Goal: Task Accomplishment & Management: Manage account settings

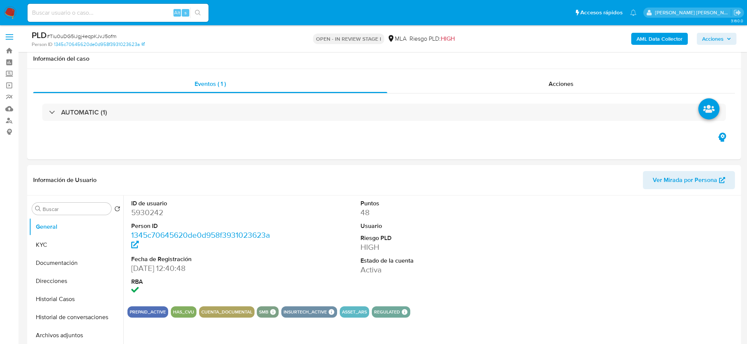
select select "10"
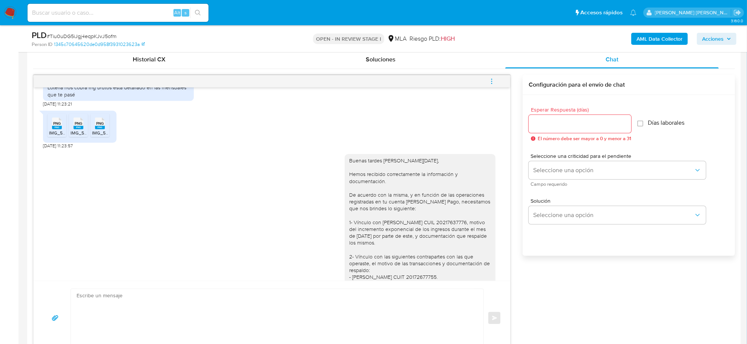
scroll to position [189, 0]
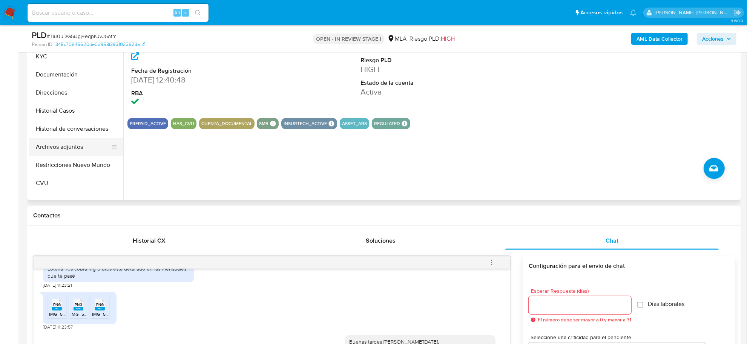
click at [61, 144] on button "Archivos adjuntos" at bounding box center [73, 147] width 88 height 18
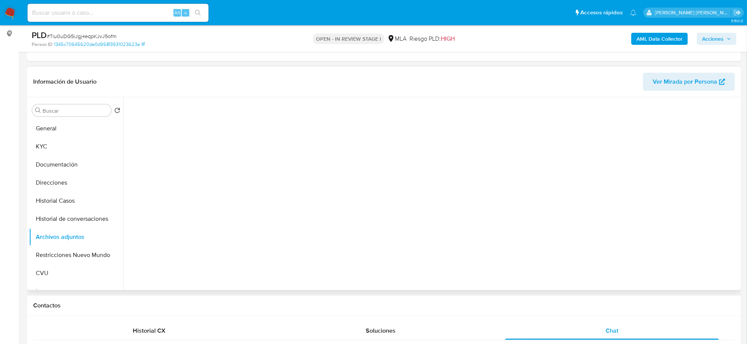
scroll to position [94, 0]
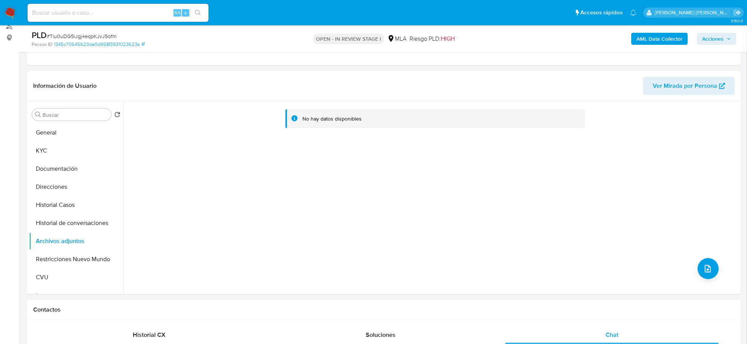
click at [659, 35] on b "AML Data Collector" at bounding box center [660, 39] width 46 height 12
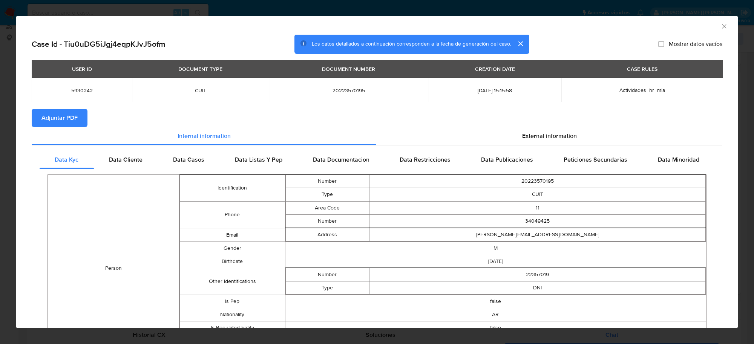
click at [67, 114] on span "Adjuntar PDF" at bounding box center [59, 118] width 36 height 17
click at [722, 26] on icon "Cerrar ventana" at bounding box center [724, 26] width 4 height 4
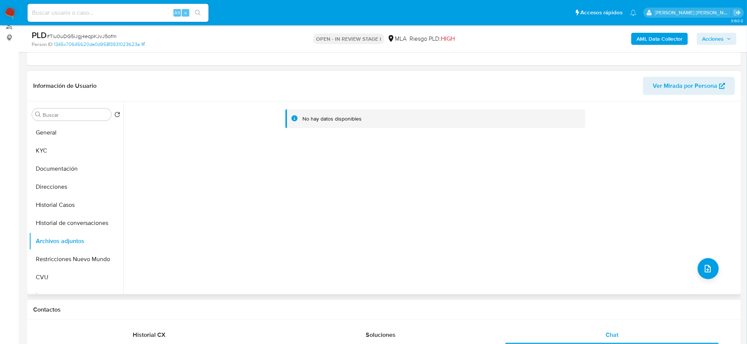
scroll to position [330, 0]
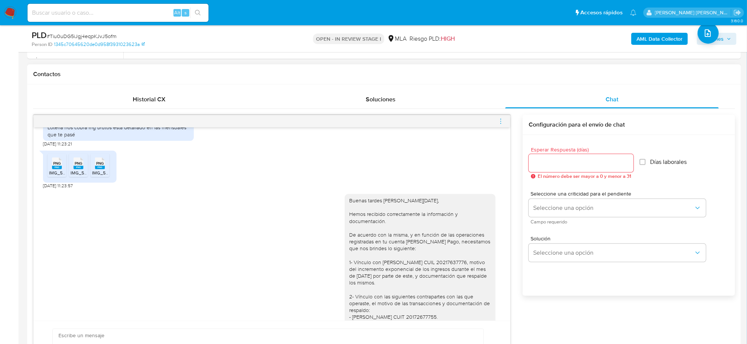
click at [502, 124] on icon "menu-action" at bounding box center [501, 121] width 7 height 7
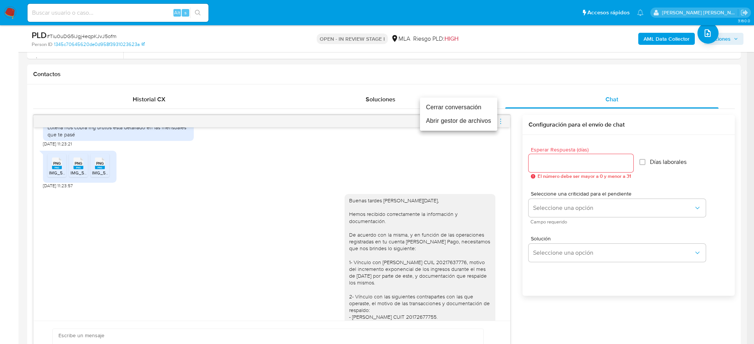
click at [456, 121] on li "Abrir gestor de archivos" at bounding box center [458, 121] width 77 height 14
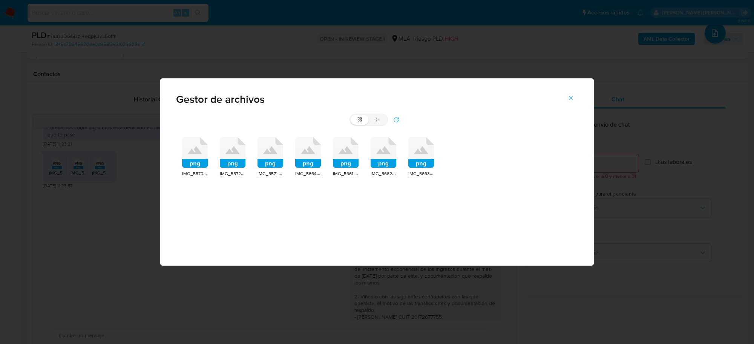
click at [201, 164] on rect at bounding box center [195, 163] width 26 height 9
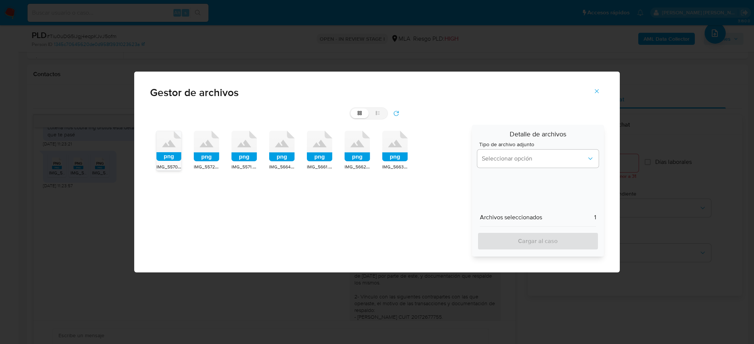
click at [206, 156] on rect at bounding box center [207, 157] width 26 height 9
click at [237, 153] on rect at bounding box center [245, 157] width 26 height 9
click at [277, 155] on rect at bounding box center [282, 157] width 26 height 9
click at [312, 157] on rect at bounding box center [320, 157] width 26 height 9
click at [353, 157] on rect at bounding box center [358, 157] width 26 height 9
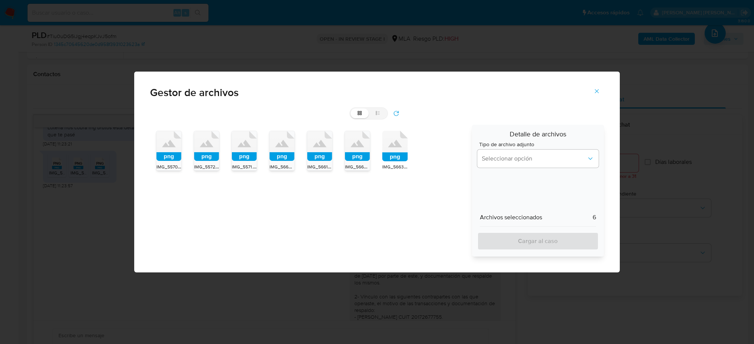
click at [397, 152] on icon at bounding box center [396, 146] width 26 height 31
click at [504, 161] on span "Seleccionar opción" at bounding box center [534, 159] width 105 height 8
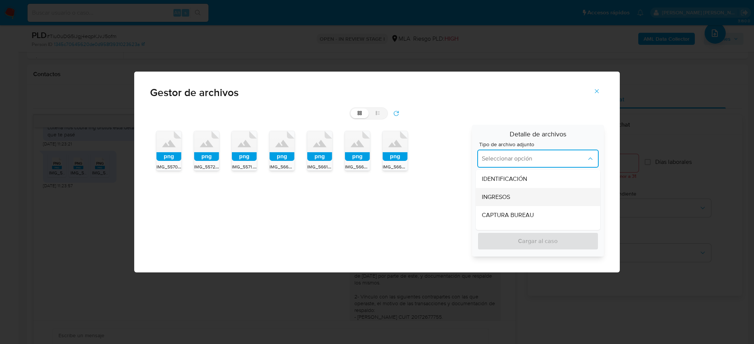
click at [499, 194] on span "INGRESOS" at bounding box center [496, 197] width 28 height 8
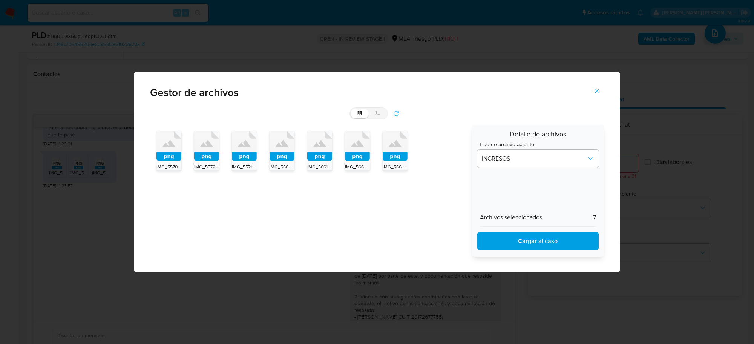
click at [504, 249] on span "Cargar al caso" at bounding box center [538, 241] width 102 height 17
click at [600, 91] on icon "Cerrar" at bounding box center [597, 91] width 7 height 7
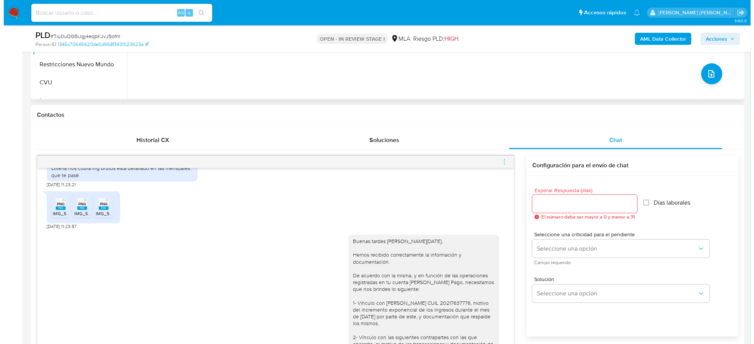
scroll to position [189, 0]
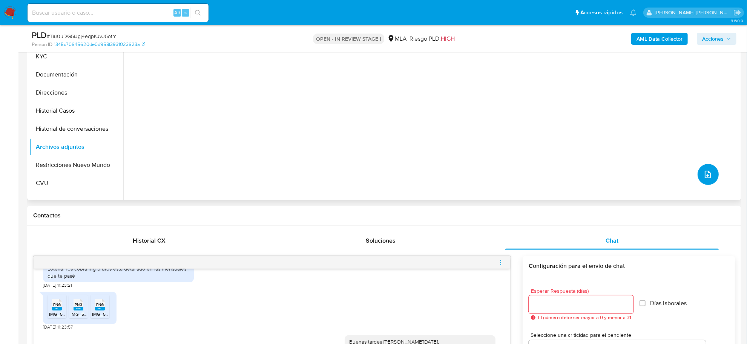
click at [710, 174] on button "upload-file" at bounding box center [708, 174] width 21 height 21
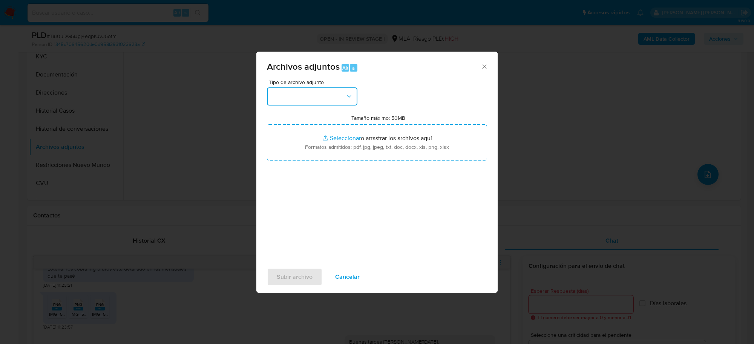
click at [336, 102] on button "button" at bounding box center [312, 97] width 91 height 18
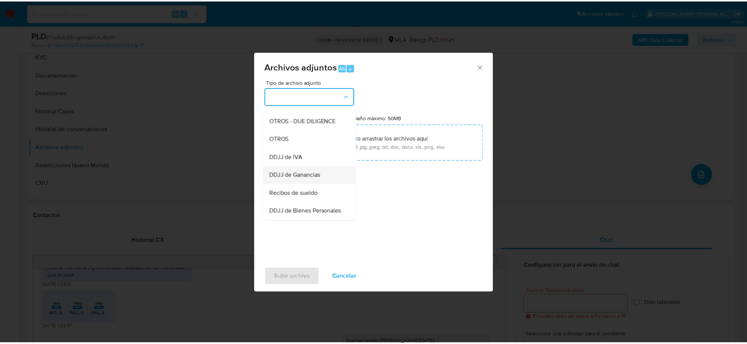
scroll to position [141, 0]
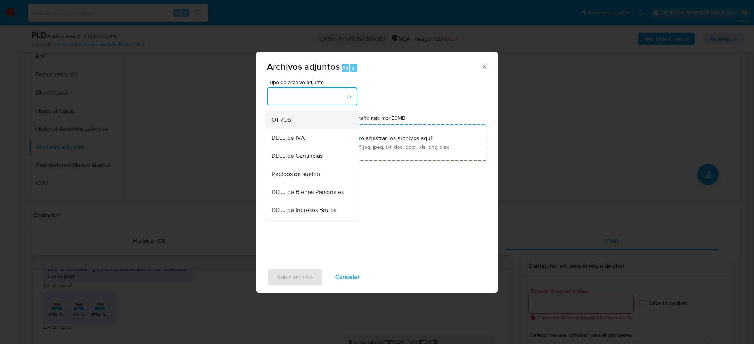
click at [293, 120] on div "OTROS" at bounding box center [310, 120] width 77 height 18
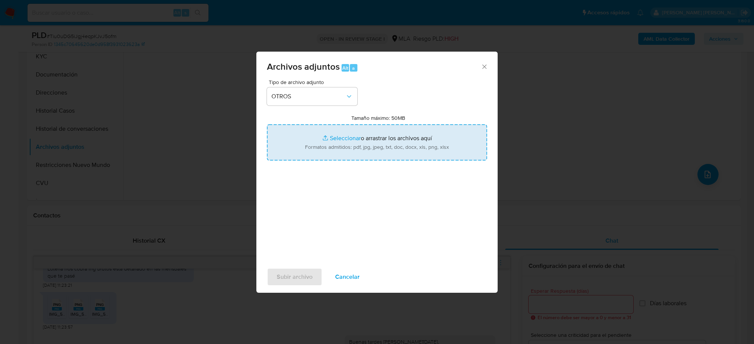
type input "C:\fakepath\Analisis- NO ROI- uFKKk1GldnZLdpadmcxzwX85.docx"
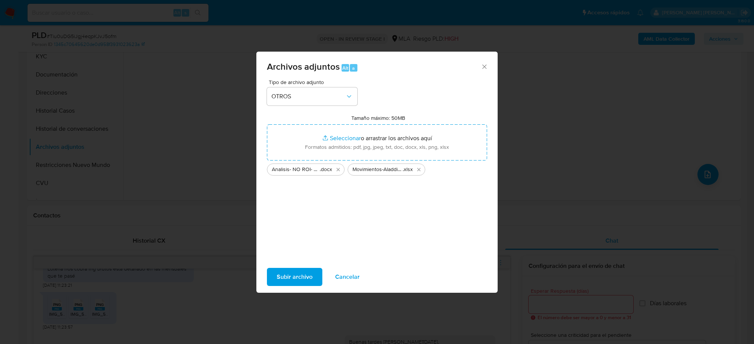
click at [299, 280] on span "Subir archivo" at bounding box center [295, 277] width 36 height 17
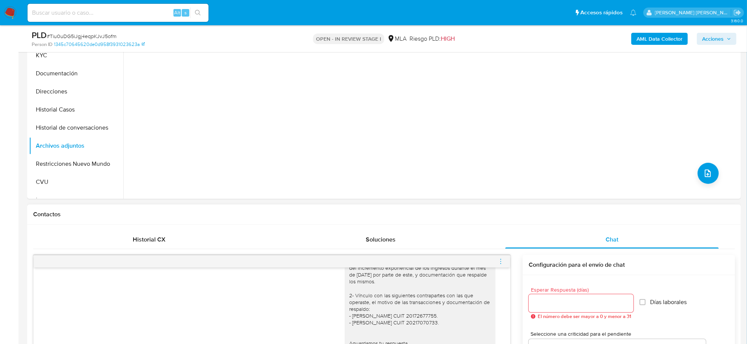
scroll to position [189, 0]
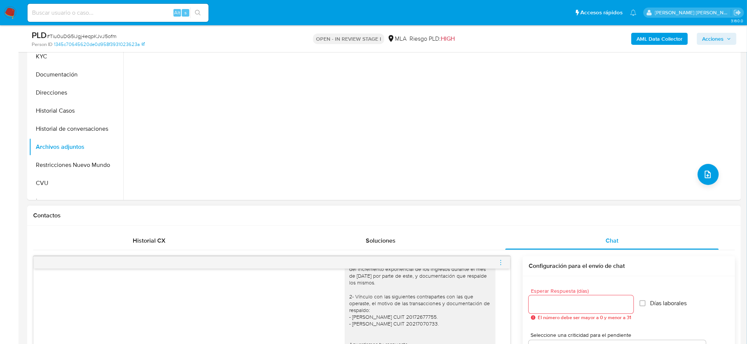
click at [504, 262] on icon "menu-action" at bounding box center [501, 263] width 7 height 7
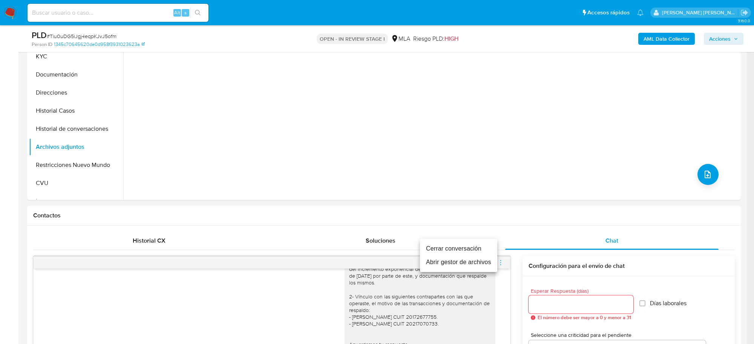
click at [463, 246] on li "Cerrar conversación" at bounding box center [458, 249] width 77 height 14
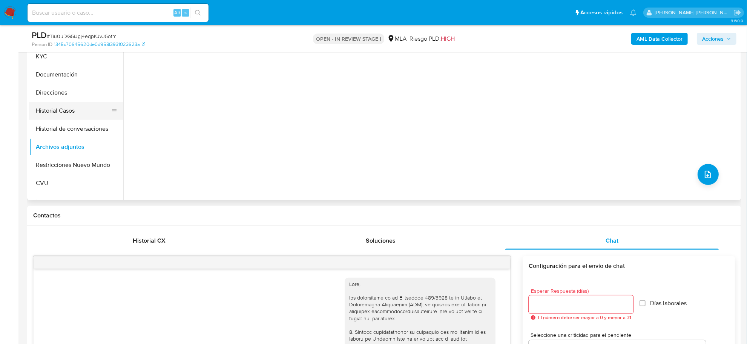
click at [55, 111] on button "Historial Casos" at bounding box center [73, 111] width 88 height 18
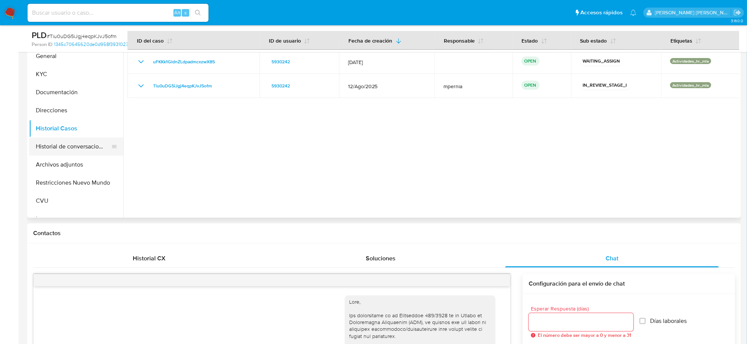
scroll to position [141, 0]
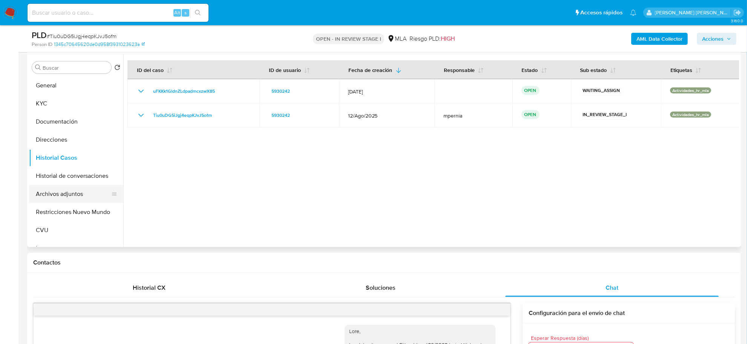
click at [61, 189] on button "Archivos adjuntos" at bounding box center [73, 194] width 88 height 18
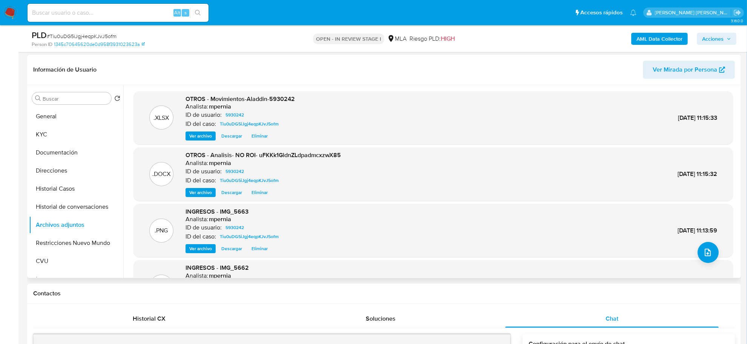
scroll to position [94, 0]
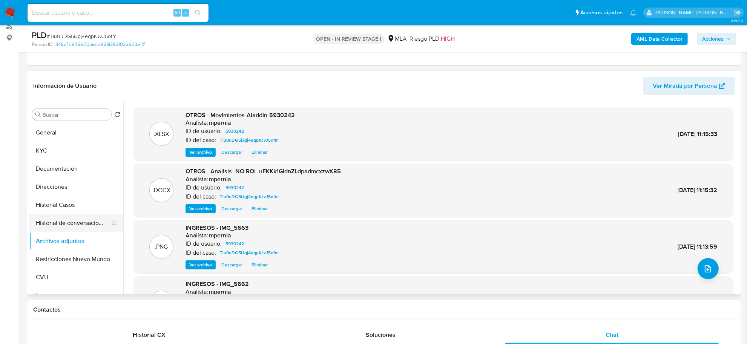
click at [74, 219] on button "Historial de conversaciones" at bounding box center [73, 223] width 88 height 18
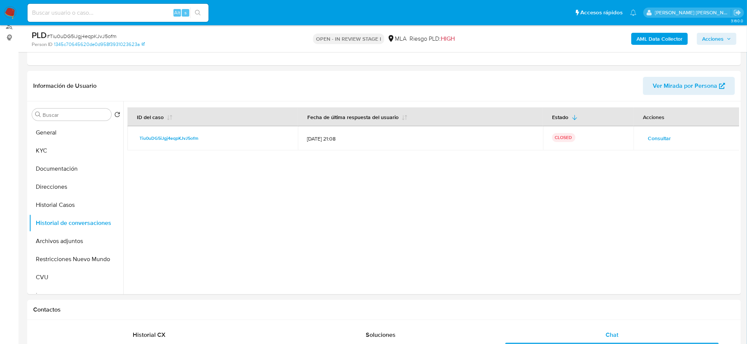
click at [732, 40] on button "Acciones" at bounding box center [717, 39] width 40 height 12
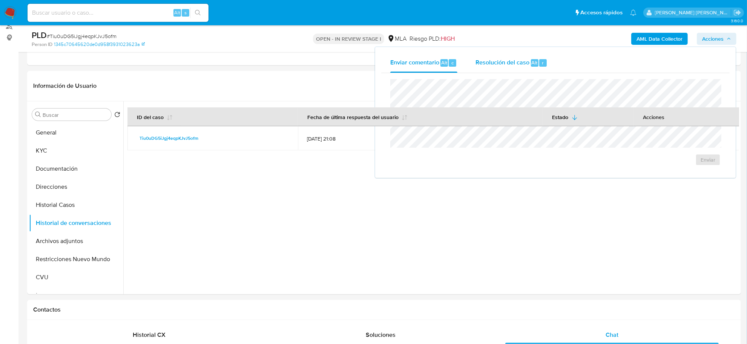
click at [497, 62] on span "Resolución del caso" at bounding box center [503, 62] width 54 height 9
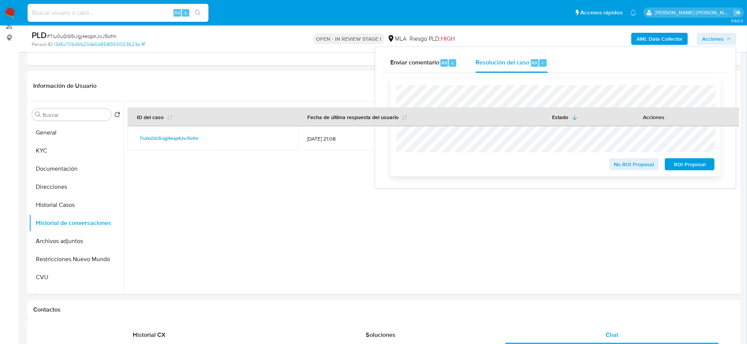
click at [639, 165] on span "No ROI Proposal" at bounding box center [634, 164] width 39 height 11
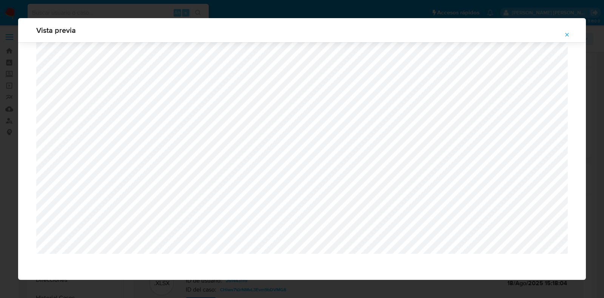
select select "10"
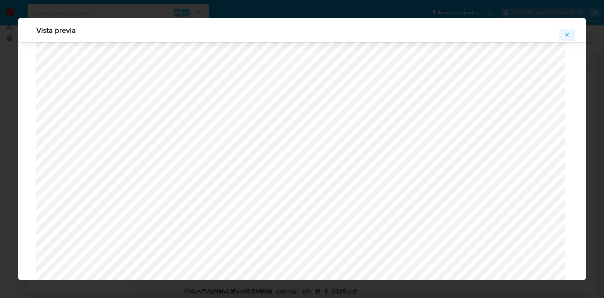
scroll to position [94, 0]
drag, startPoint x: 570, startPoint y: 40, endPoint x: 465, endPoint y: 37, distance: 104.9
click at [569, 39] on span "Attachment preview" at bounding box center [567, 34] width 6 height 11
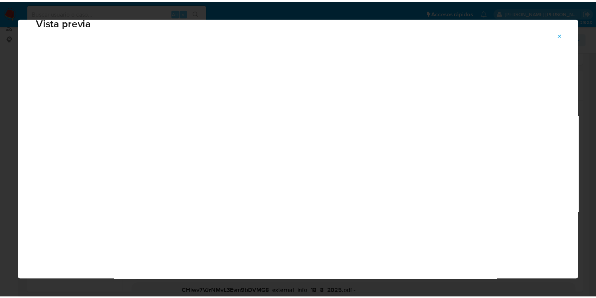
scroll to position [19, 0]
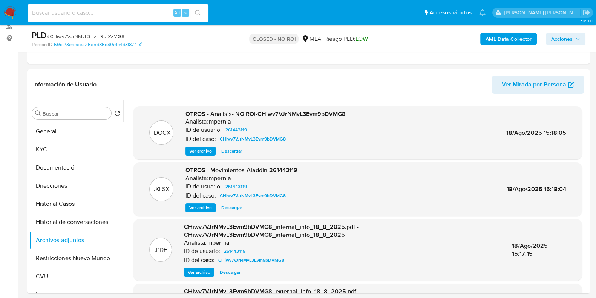
click at [103, 14] on input at bounding box center [118, 13] width 181 height 10
paste input "5049856"
type input "5049856"
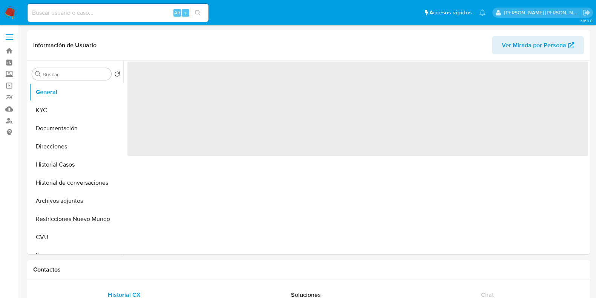
select select "10"
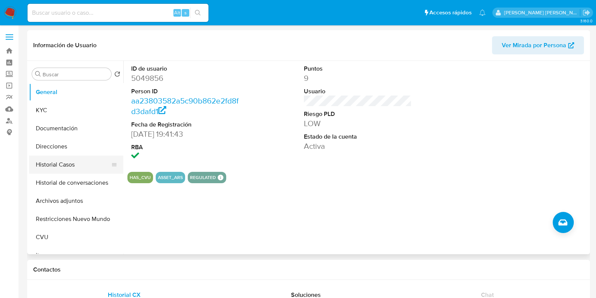
click at [62, 165] on button "Historial Casos" at bounding box center [73, 164] width 88 height 18
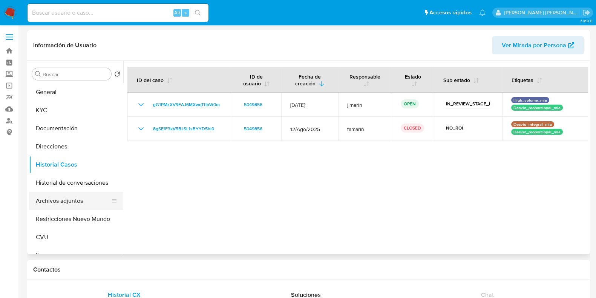
click at [79, 198] on button "Archivos adjuntos" at bounding box center [73, 201] width 88 height 18
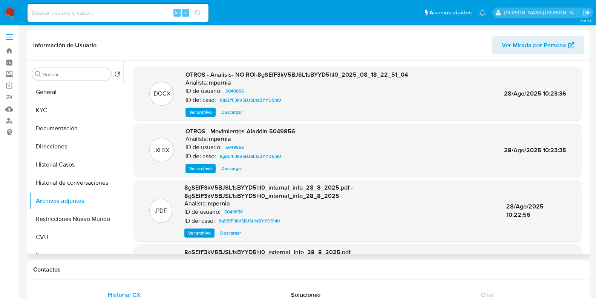
click at [211, 111] on span "Ver archivo" at bounding box center [200, 112] width 23 height 8
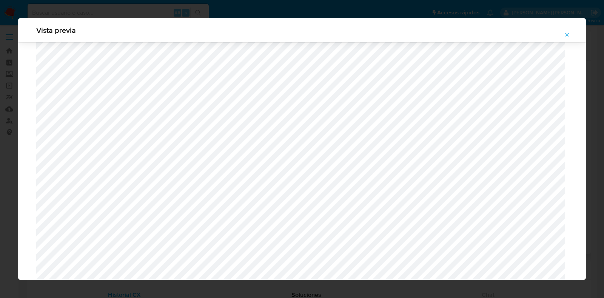
scroll to position [627, 0]
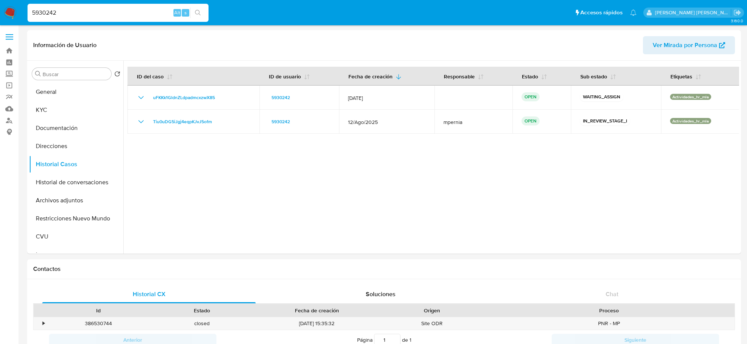
select select "10"
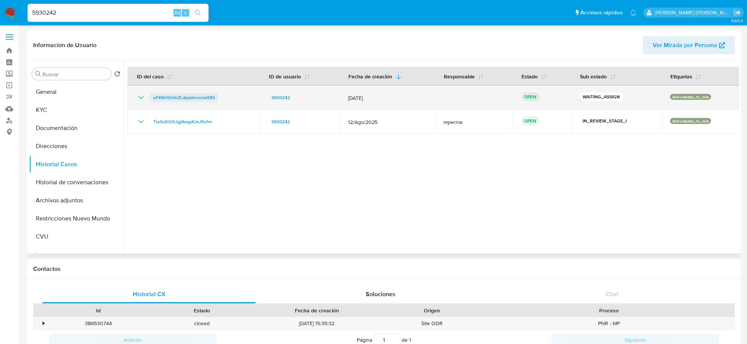
drag, startPoint x: 214, startPoint y: 97, endPoint x: 151, endPoint y: 96, distance: 62.6
click at [151, 96] on div "uFKKk1GldnZLdpadmcxzwX85" at bounding box center [194, 97] width 114 height 9
click at [184, 97] on span "uFKKk1GldnZLdpadmcxzwX85" at bounding box center [184, 97] width 62 height 9
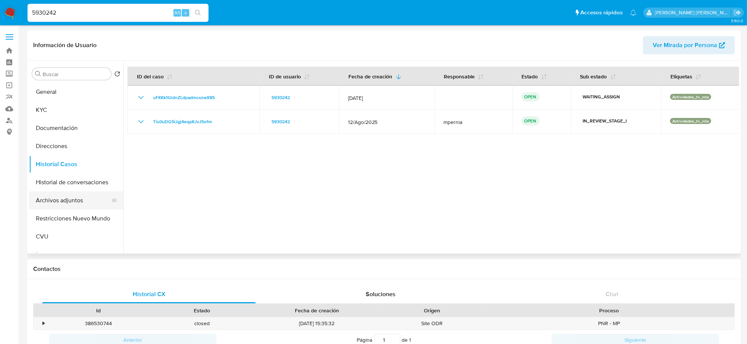
click at [46, 204] on button "Archivos adjuntos" at bounding box center [73, 201] width 88 height 18
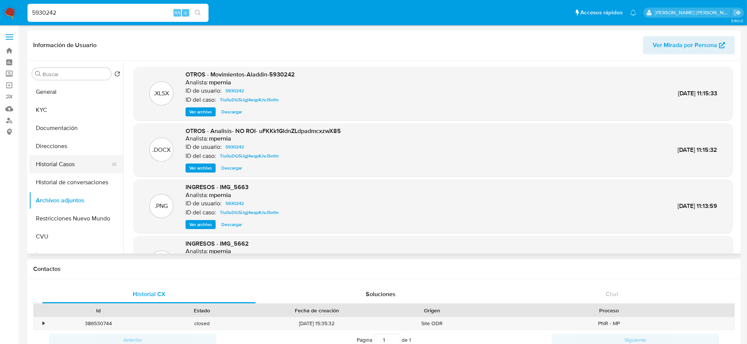
click at [64, 166] on button "Historial Casos" at bounding box center [73, 164] width 88 height 18
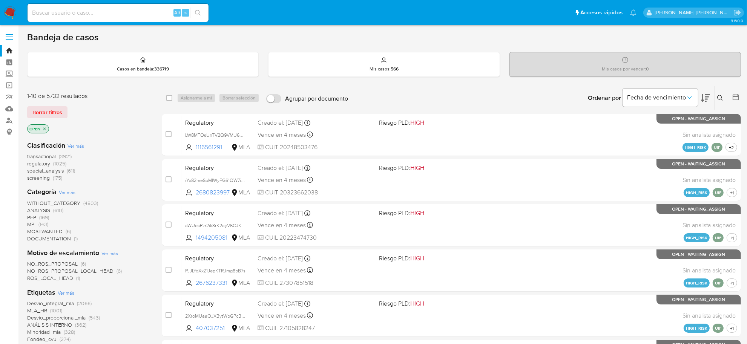
click at [725, 97] on button at bounding box center [721, 98] width 12 height 9
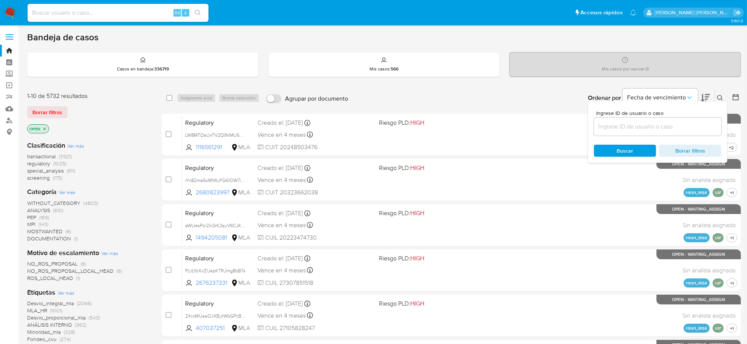
click at [661, 130] on input at bounding box center [658, 127] width 128 height 10
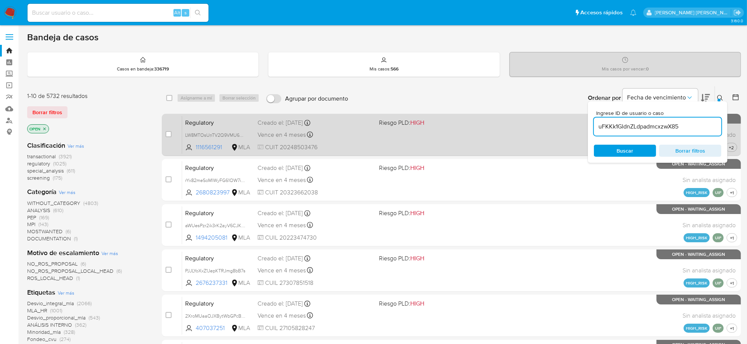
type input "uFKKk1GldnZLdpadmcxzwX85"
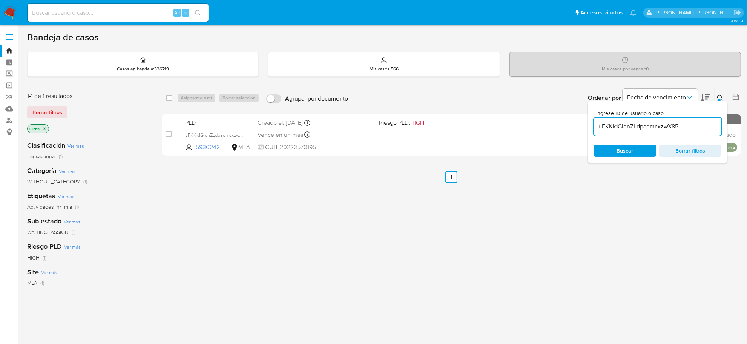
drag, startPoint x: 168, startPoint y: 97, endPoint x: 200, endPoint y: 98, distance: 31.7
click at [169, 97] on input "checkbox" at bounding box center [169, 98] width 6 height 6
checkbox input "true"
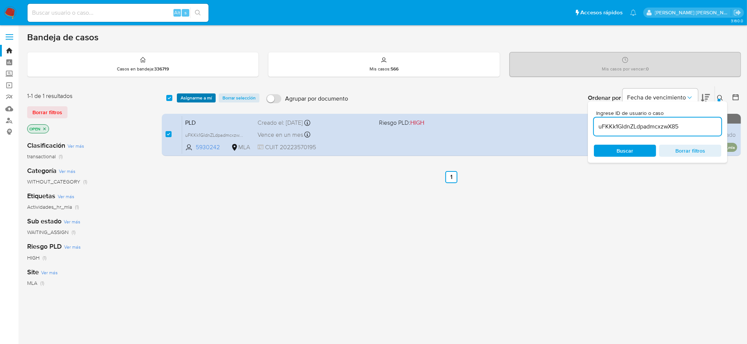
click at [200, 98] on span "Asignarme a mí" at bounding box center [196, 98] width 31 height 8
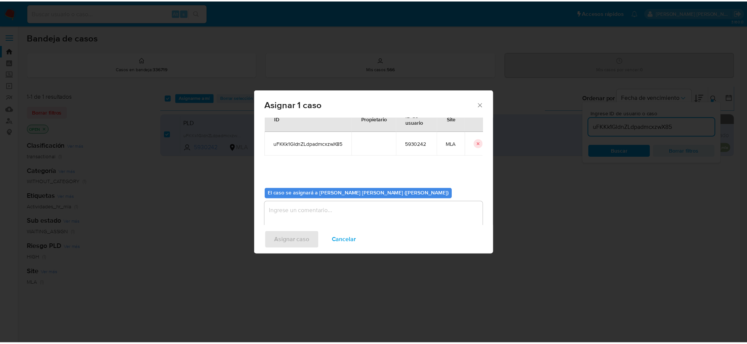
scroll to position [38, 0]
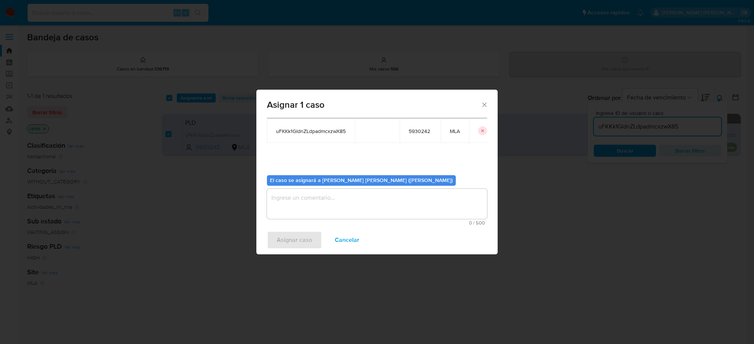
click at [287, 197] on textarea "assign-modal" at bounding box center [377, 204] width 220 height 30
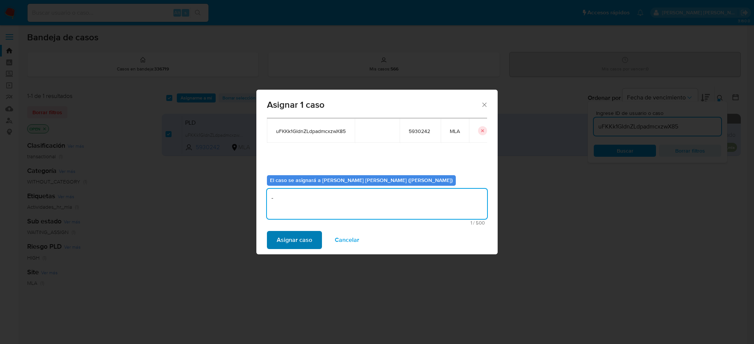
type textarea "-"
click at [285, 249] on span "Asignar caso" at bounding box center [294, 240] width 35 height 17
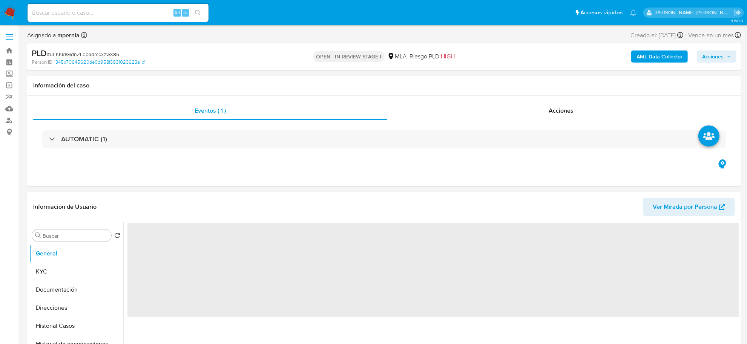
click at [710, 58] on span "Acciones" at bounding box center [713, 57] width 22 height 12
select select "10"
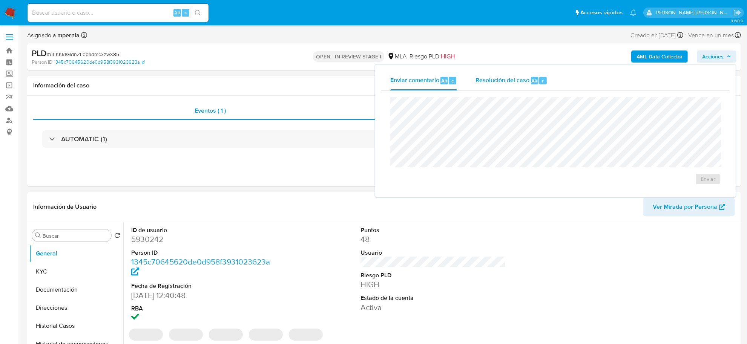
click at [511, 78] on span "Resolución del caso" at bounding box center [503, 80] width 54 height 9
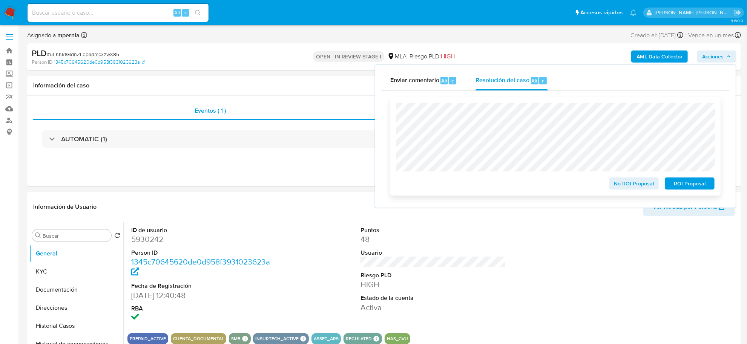
click at [628, 185] on span "No ROI Proposal" at bounding box center [634, 183] width 39 height 11
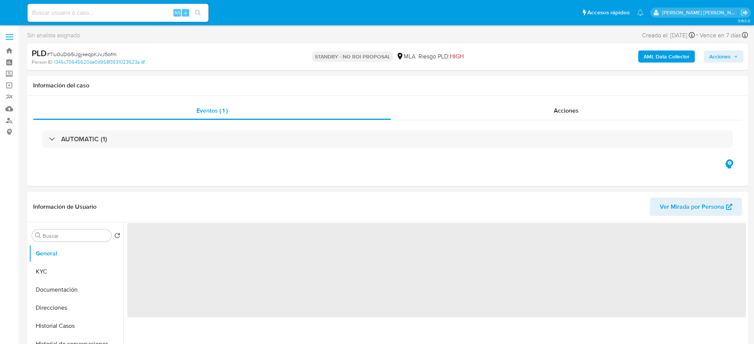
select select "10"
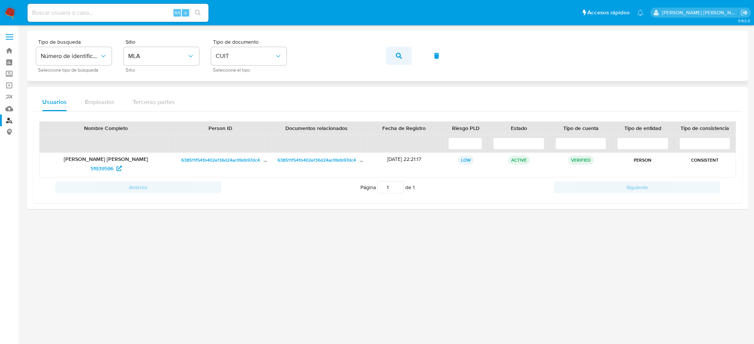
click at [400, 57] on icon "button" at bounding box center [399, 56] width 6 height 6
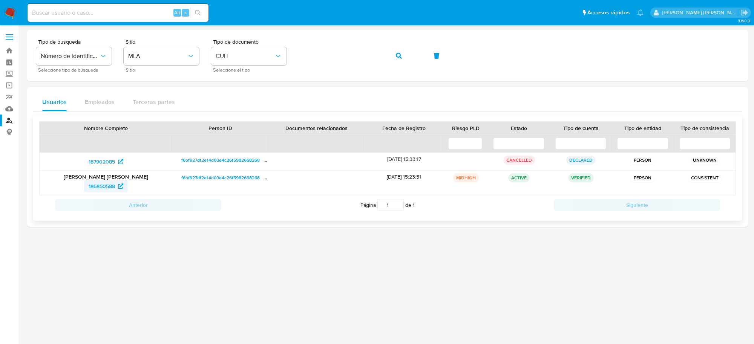
click at [99, 186] on span "186850588" at bounding box center [102, 186] width 26 height 12
click at [401, 59] on span "button" at bounding box center [399, 56] width 6 height 17
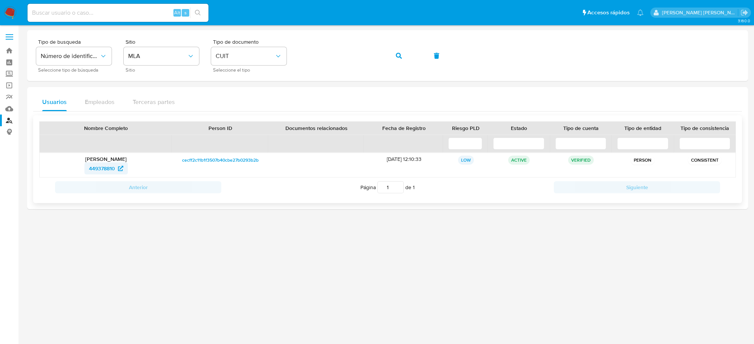
click at [112, 170] on span "449378810" at bounding box center [102, 169] width 26 height 12
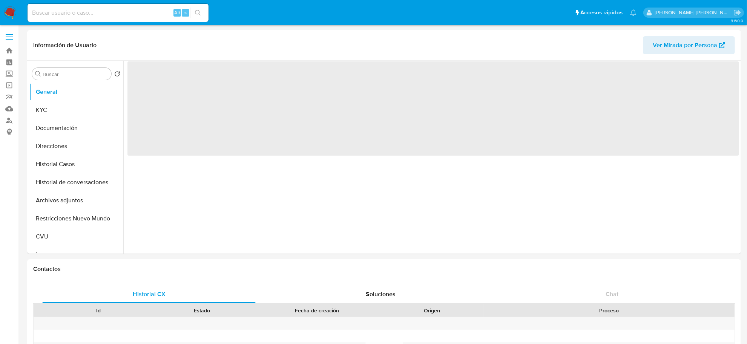
select select "10"
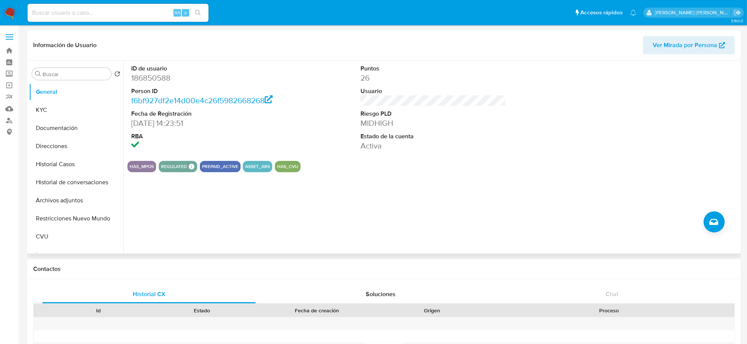
drag, startPoint x: 51, startPoint y: 163, endPoint x: 28, endPoint y: 172, distance: 24.9
click at [51, 163] on button "Historial Casos" at bounding box center [76, 164] width 94 height 18
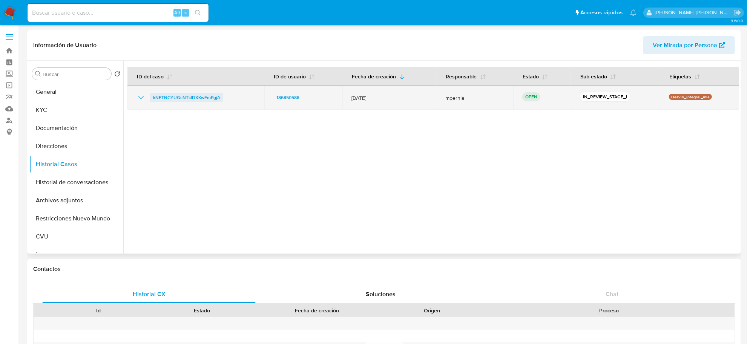
click at [185, 96] on span "kNFTNCYUGcNTklDXKwFmPgjA" at bounding box center [186, 97] width 67 height 9
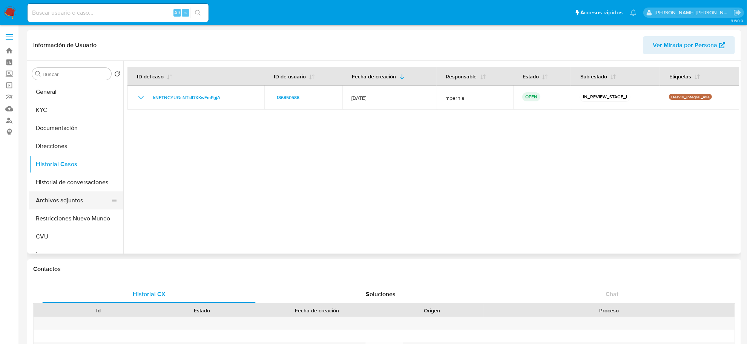
click at [68, 197] on button "Archivos adjuntos" at bounding box center [73, 201] width 88 height 18
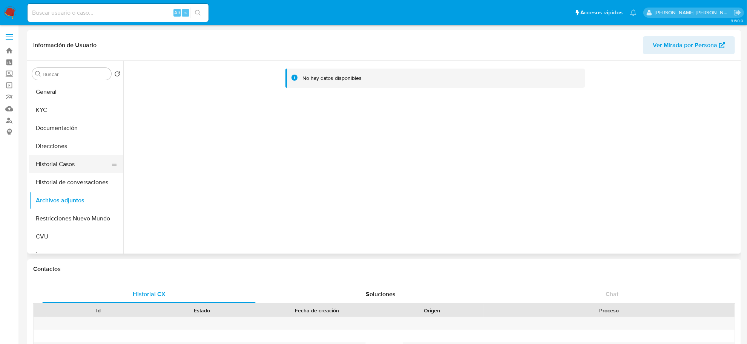
click at [78, 168] on button "Historial Casos" at bounding box center [73, 164] width 88 height 18
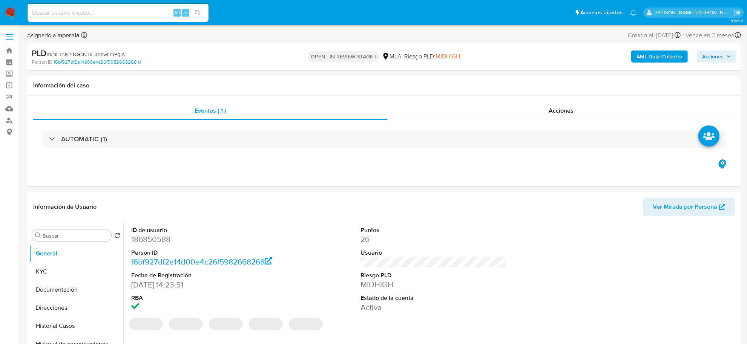
select select "10"
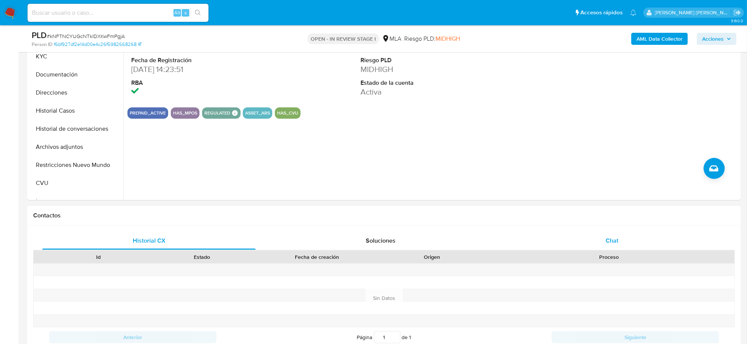
click at [607, 240] on span "Chat" at bounding box center [612, 241] width 13 height 9
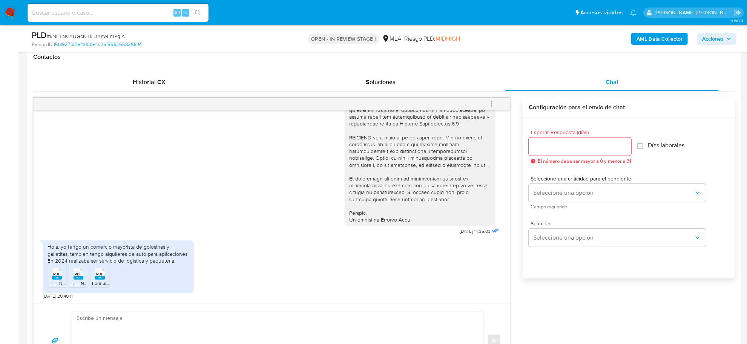
scroll to position [377, 0]
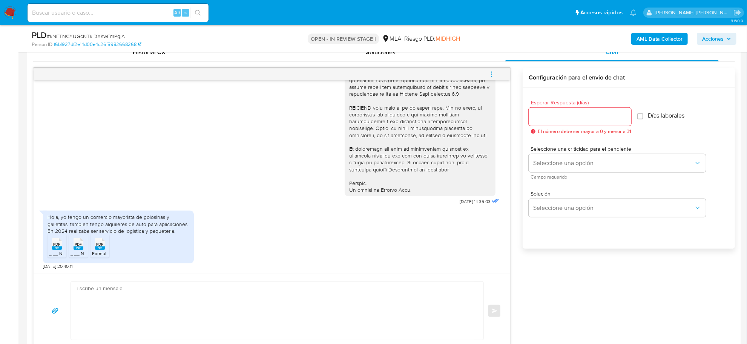
click at [55, 254] on span "_.__ Nuesta Parte _ Lo que sabemos de vos __._ 2024.pdf" at bounding box center [108, 253] width 119 height 6
click at [80, 253] on span "_.__ Nuesta Parte _ Lo que sabemos de vos __._.pdf" at bounding box center [125, 253] width 108 height 6
click at [101, 252] on span "Formulario de Impresión de Constancia de Monotributo.pdf" at bounding box center [152, 253] width 120 height 6
drag, startPoint x: 61, startPoint y: 218, endPoint x: 180, endPoint y: 235, distance: 119.3
click at [180, 235] on div "Hola, yo tengo un comercio mayorista de golosinas y galletitas, tambien tengo a…" at bounding box center [119, 224] width 142 height 21
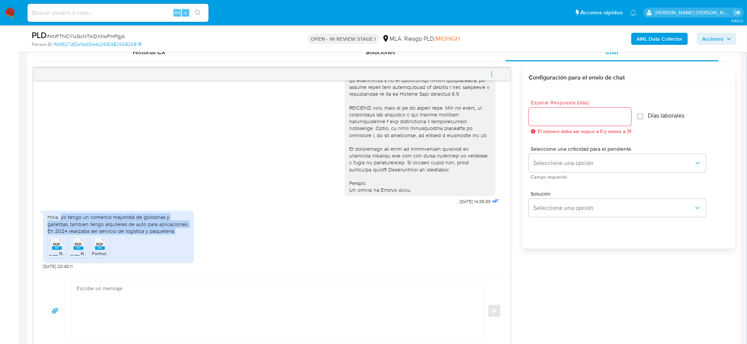
copy div "yo tengo un comercio mayorista de golosinas y galletitas, tambien tengo alquile…"
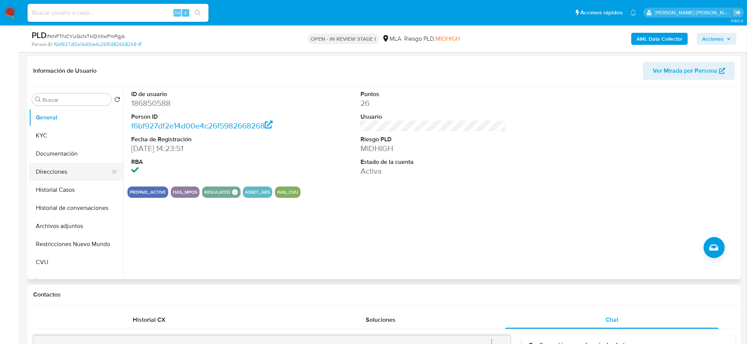
scroll to position [94, 0]
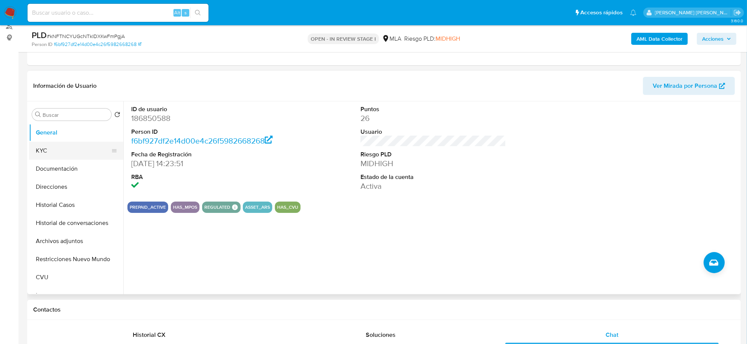
click at [48, 154] on button "KYC" at bounding box center [73, 151] width 88 height 18
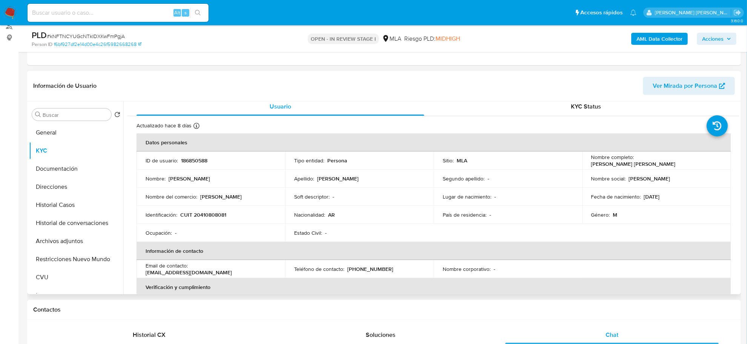
scroll to position [0, 0]
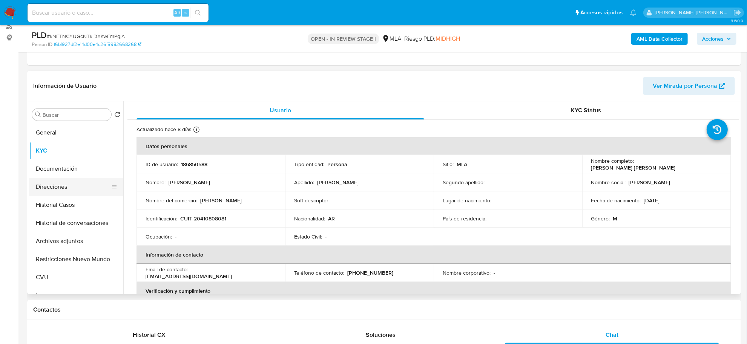
click at [52, 179] on button "Direcciones" at bounding box center [73, 187] width 88 height 18
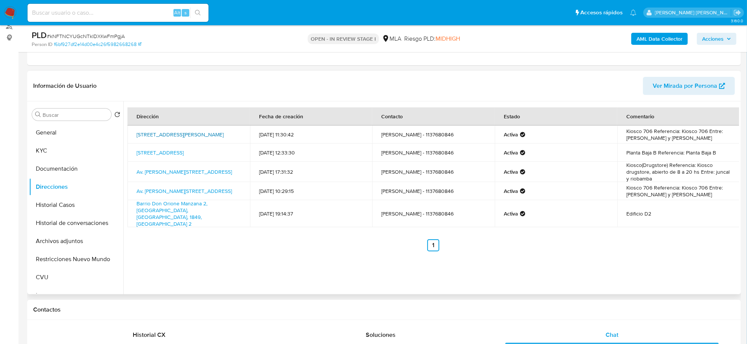
click at [195, 131] on link "[STREET_ADDRESS][PERSON_NAME]" at bounding box center [180, 135] width 87 height 8
click at [190, 170] on link "Av. Almirante Brown 2784, Temperley, Buenos Aires, 1834, Argentina 2784" at bounding box center [184, 172] width 95 height 8
click at [654, 40] on b "AML Data Collector" at bounding box center [660, 39] width 46 height 12
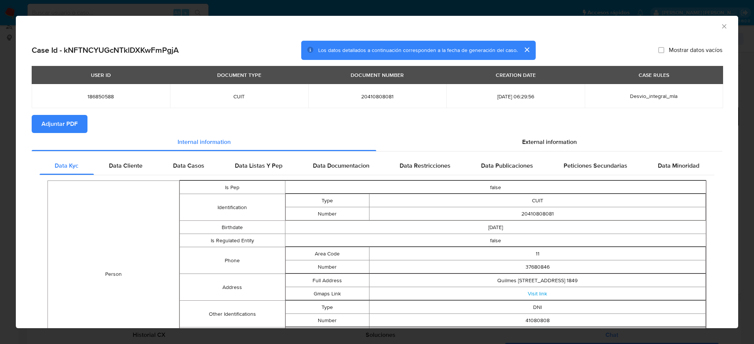
click at [73, 129] on span "Adjuntar PDF" at bounding box center [59, 124] width 36 height 17
click at [722, 27] on icon "Cerrar ventana" at bounding box center [724, 26] width 4 height 4
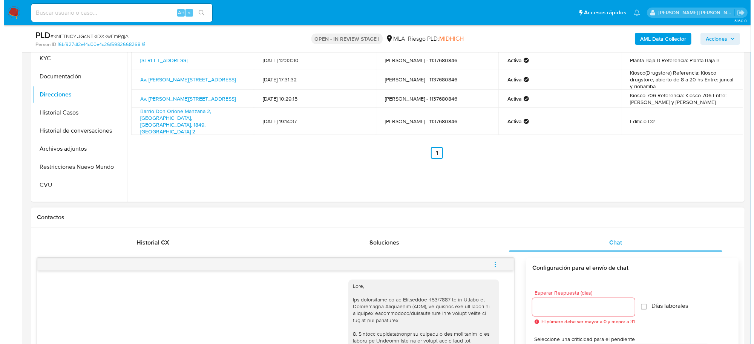
scroll to position [236, 0]
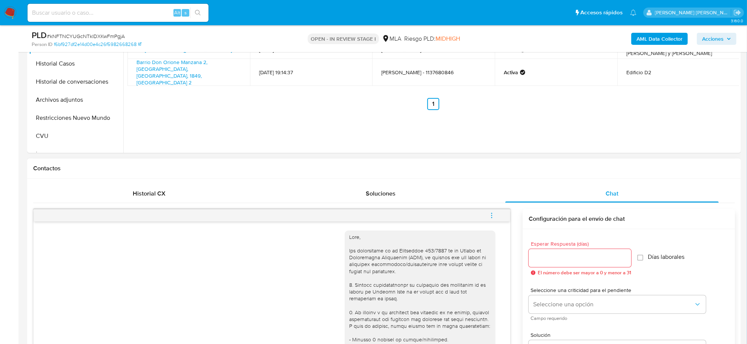
click at [493, 214] on icon "menu-action" at bounding box center [492, 215] width 7 height 7
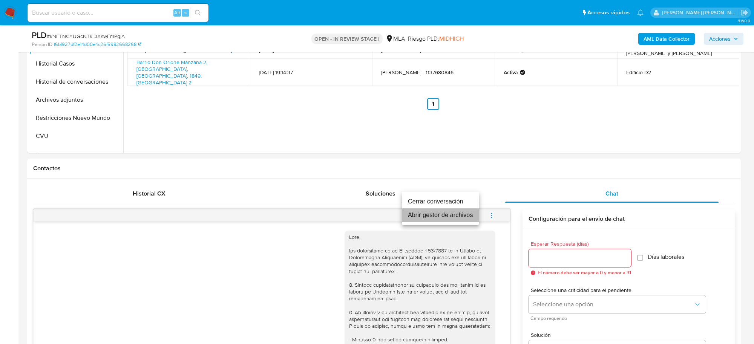
click at [430, 216] on li "Abrir gestor de archivos" at bounding box center [440, 216] width 77 height 14
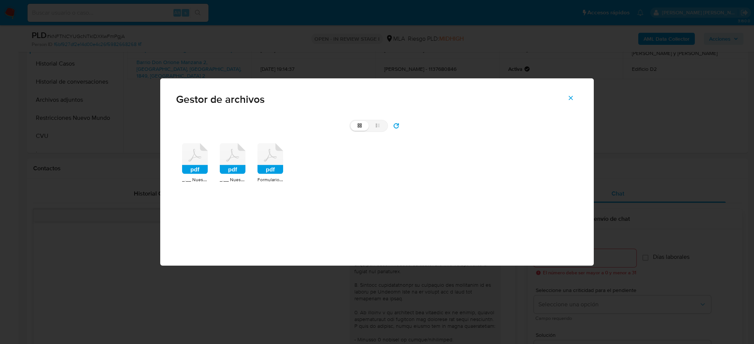
click at [203, 161] on icon at bounding box center [195, 158] width 26 height 31
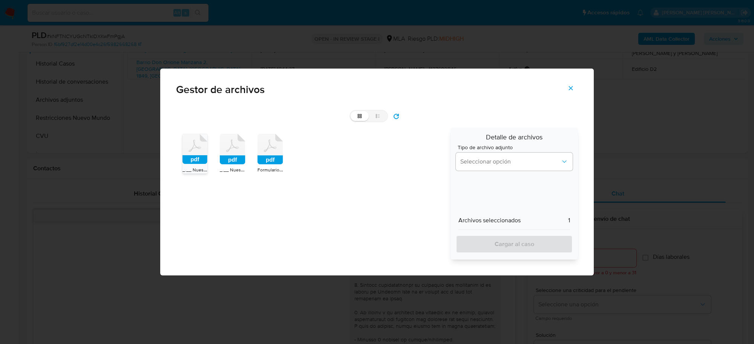
click at [240, 157] on rect at bounding box center [233, 160] width 26 height 9
click at [519, 159] on span "Seleccionar opción" at bounding box center [511, 162] width 100 height 8
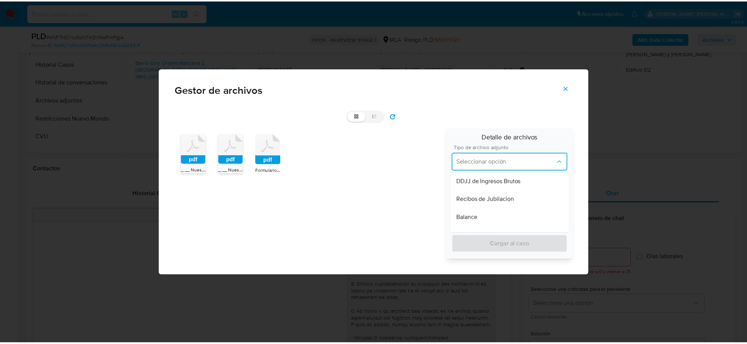
scroll to position [330, 0]
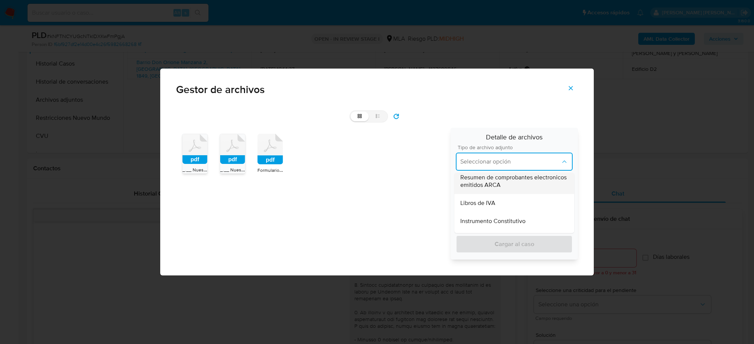
click at [509, 180] on span "Resumen de comprobantes electronicos emitidos ARCA" at bounding box center [515, 181] width 108 height 15
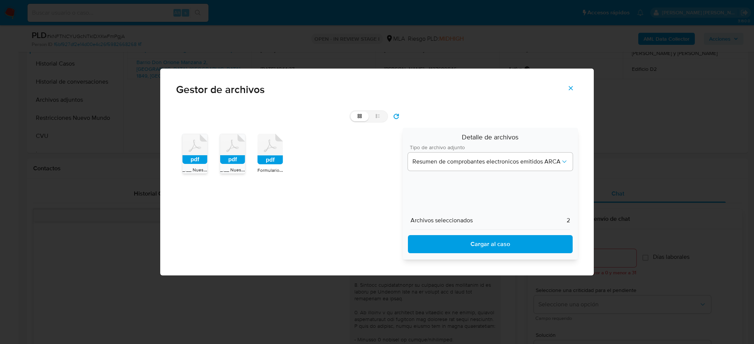
click at [510, 250] on span "Cargar al caso" at bounding box center [490, 244] width 145 height 17
click at [575, 89] on button "Cerrar" at bounding box center [571, 88] width 26 height 18
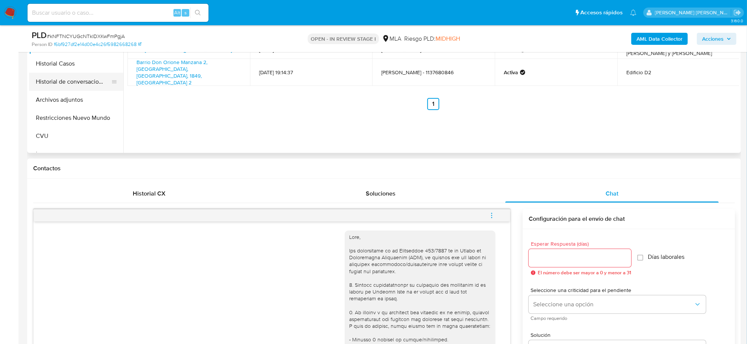
scroll to position [189, 0]
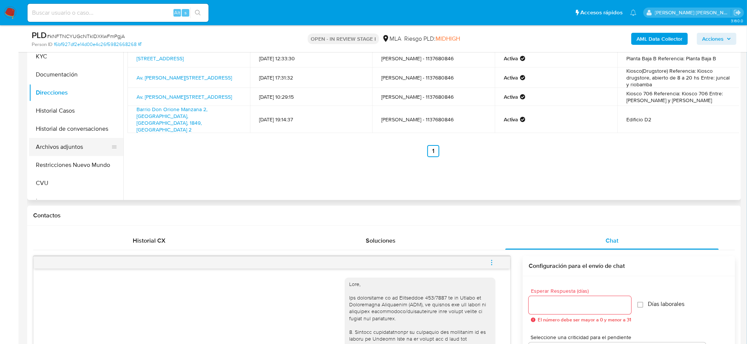
click at [59, 151] on button "Archivos adjuntos" at bounding box center [73, 147] width 88 height 18
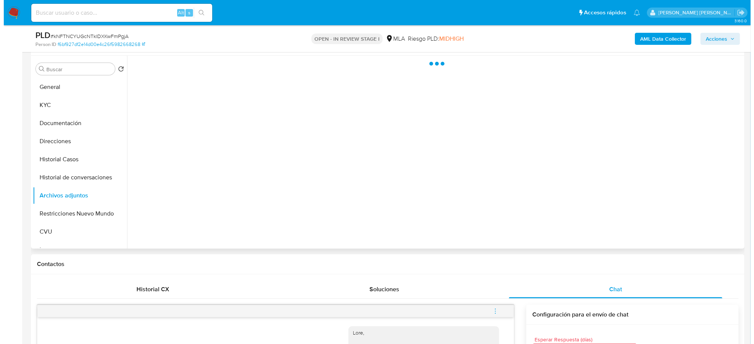
scroll to position [94, 0]
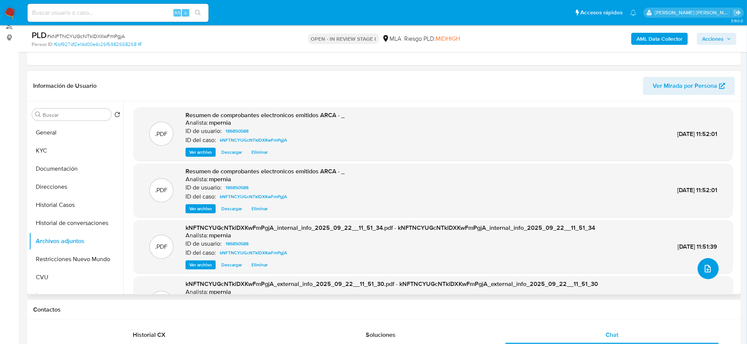
click at [708, 270] on icon "upload-file" at bounding box center [708, 269] width 6 height 8
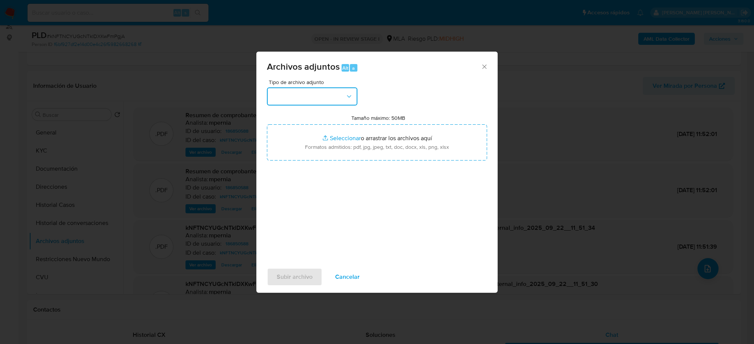
click at [335, 94] on button "button" at bounding box center [312, 97] width 91 height 18
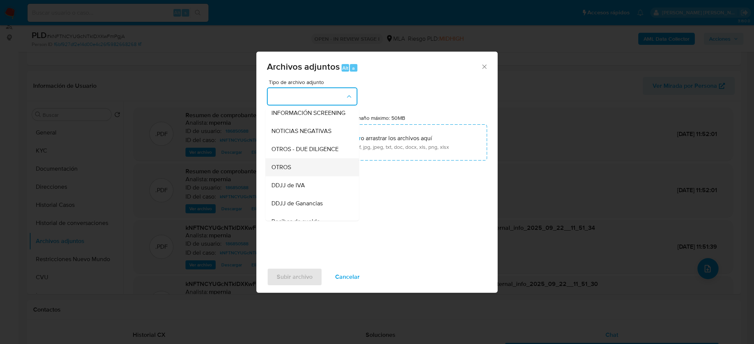
click at [306, 169] on div "OTROS" at bounding box center [310, 167] width 77 height 18
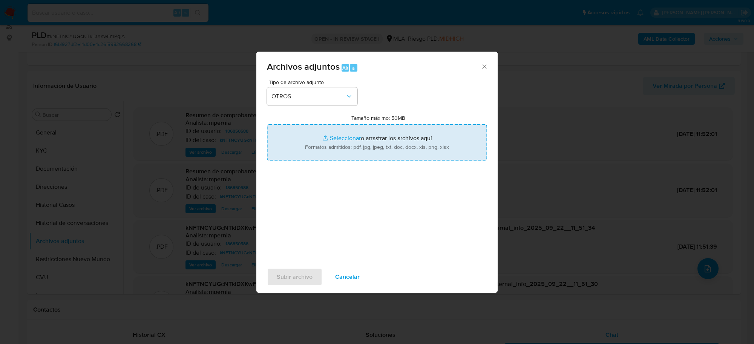
type input "C:\fakepath\Movimientos-Aladdin-186850588.xlsx"
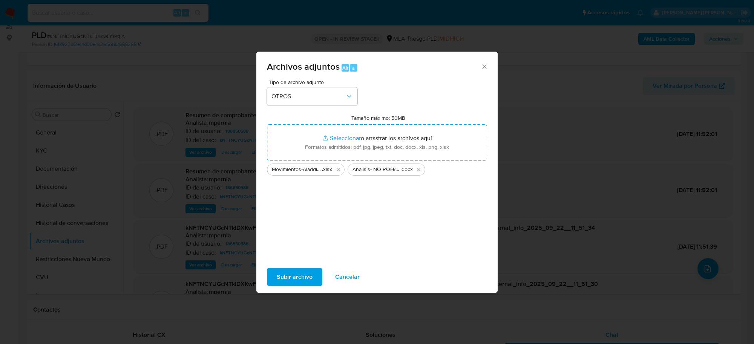
click at [297, 278] on span "Subir archivo" at bounding box center [295, 277] width 36 height 17
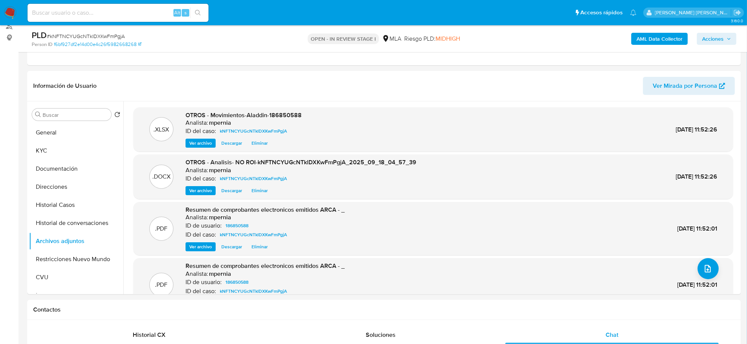
click at [48, 148] on button "KYC" at bounding box center [76, 151] width 94 height 18
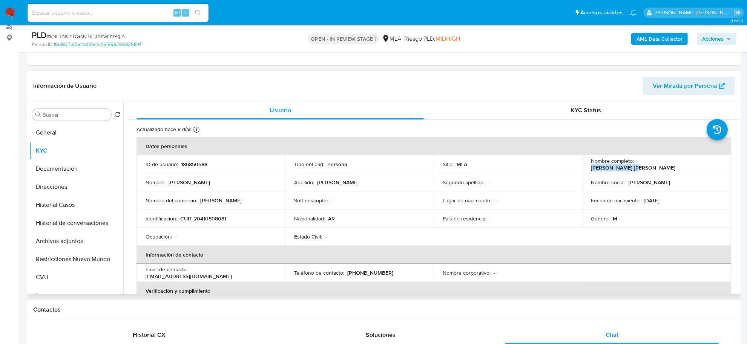
drag, startPoint x: 634, startPoint y: 163, endPoint x: 676, endPoint y: 164, distance: 41.1
click at [676, 164] on p "[PERSON_NAME] [PERSON_NAME]" at bounding box center [633, 167] width 84 height 7
copy p "Damian Ezequiel"
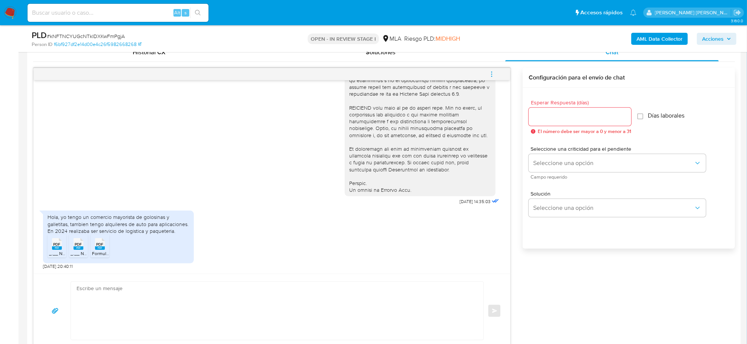
scroll to position [566, 0]
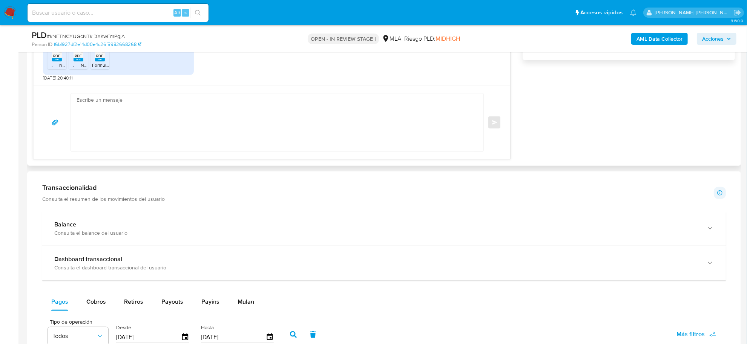
click at [129, 102] on textarea at bounding box center [276, 123] width 398 height 58
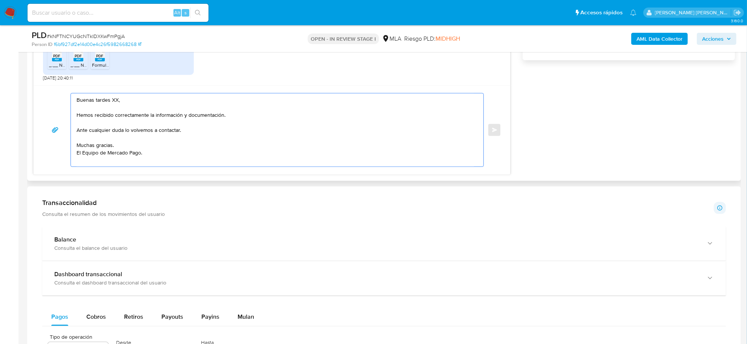
click at [115, 99] on textarea "Buenas tardes XX, Hemos recibido correctamente la información y documentación. …" at bounding box center [276, 130] width 398 height 73
paste textarea "Damian Ezequiel"
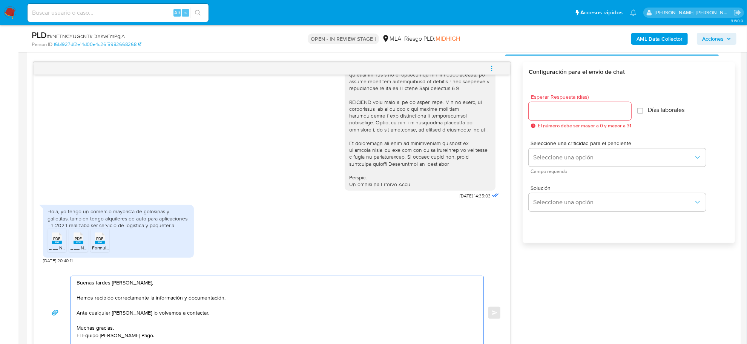
scroll to position [377, 0]
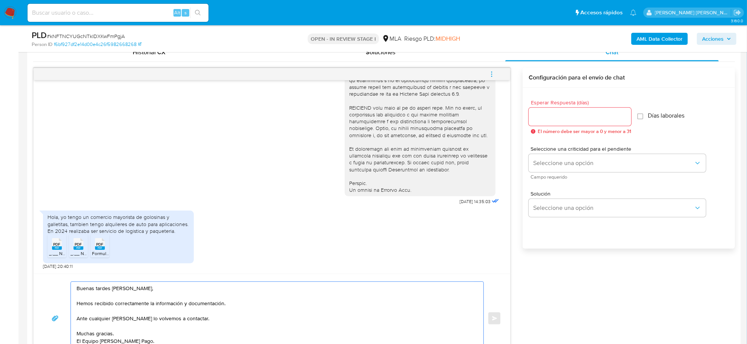
type textarea "Buenas tardes Damian Ezequiel, Hemos recibido correctamente la información y do…"
click at [574, 117] on input "Esperar Respuesta (días)" at bounding box center [580, 117] width 103 height 10
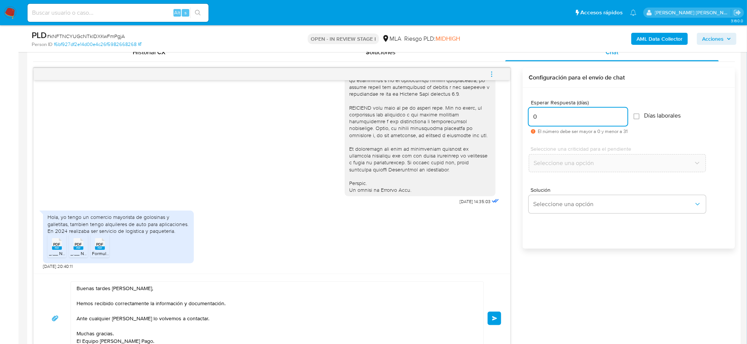
type input "0"
click at [73, 31] on div "PLD # kNFTNCYUGcNTklDXKwFmPgjA" at bounding box center [148, 35] width 232 height 11
click at [74, 38] on span "# kNFTNCYUGcNTklDXKwFmPgjA" at bounding box center [86, 36] width 78 height 8
copy span "kNFTNCYUGcNTklDXKwFmPgjA"
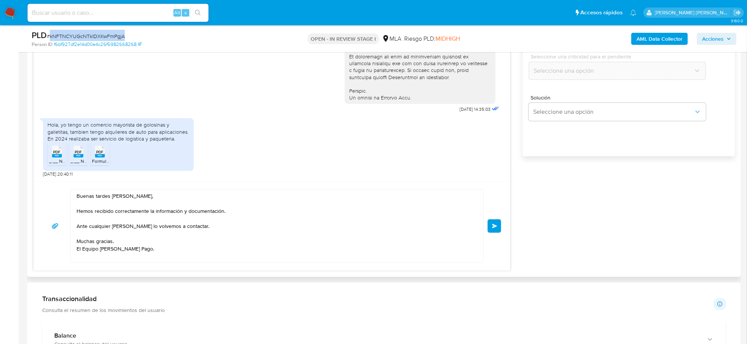
scroll to position [472, 0]
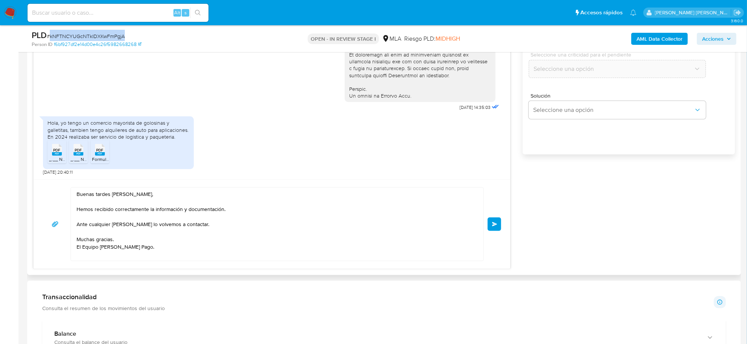
click at [497, 226] on button "Enviar" at bounding box center [495, 225] width 14 height 14
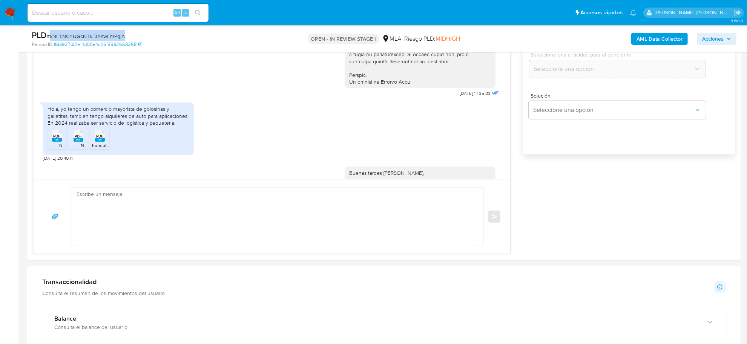
scroll to position [387, 0]
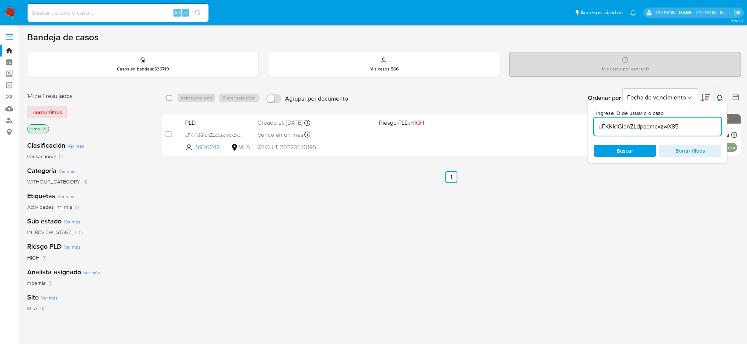
click at [617, 127] on input "uFKKk1GldnZLdpadmcxzwX85" at bounding box center [658, 127] width 128 height 10
click at [617, 126] on input "uFKKk1GldnZLdpadmcxzwX85" at bounding box center [658, 127] width 128 height 10
paste input "kNFTNCYUGcNTklDXKwFmPgjA"
type input "kNFTNCYUGcNTklDXKwFmPgjA"
click at [169, 96] on input "checkbox" at bounding box center [169, 98] width 6 height 6
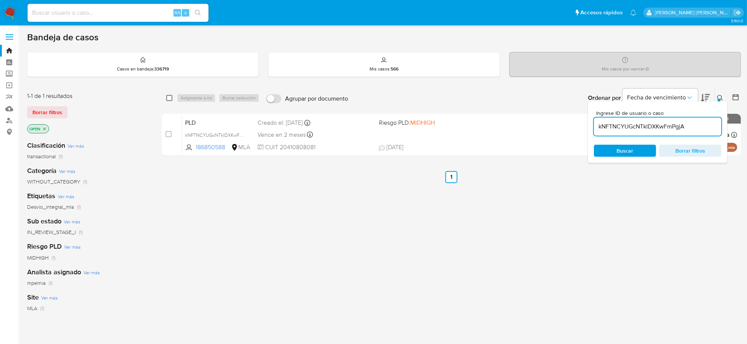
checkbox input "true"
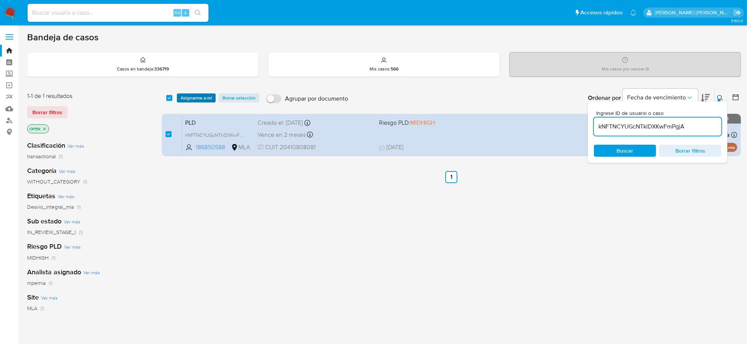
click at [189, 97] on span "Asignarme a mí" at bounding box center [196, 98] width 31 height 8
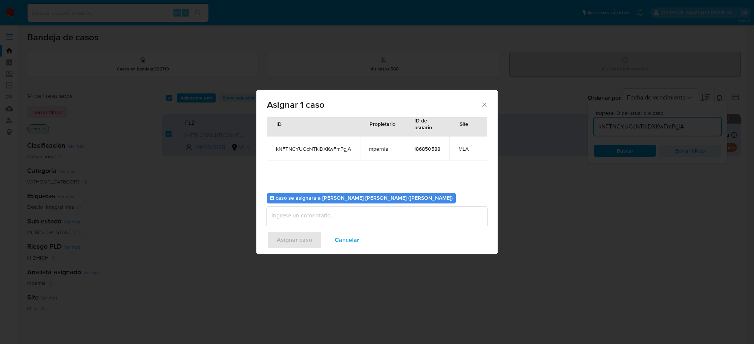
scroll to position [38, 0]
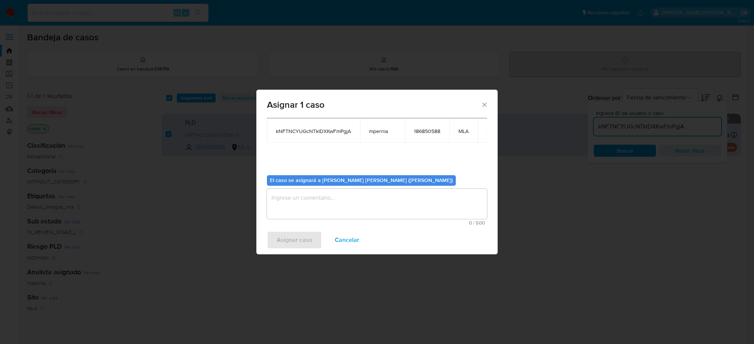
click at [344, 203] on textarea "assign-modal" at bounding box center [377, 204] width 220 height 30
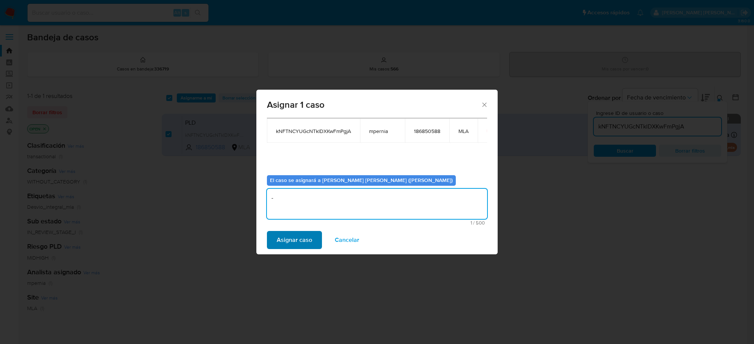
type textarea "-"
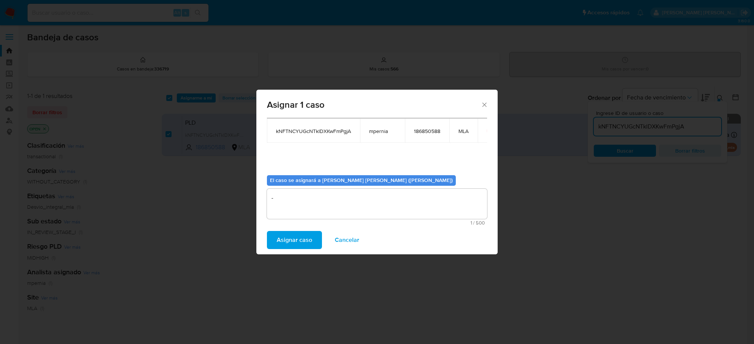
click at [308, 244] on span "Asignar caso" at bounding box center [294, 240] width 35 height 17
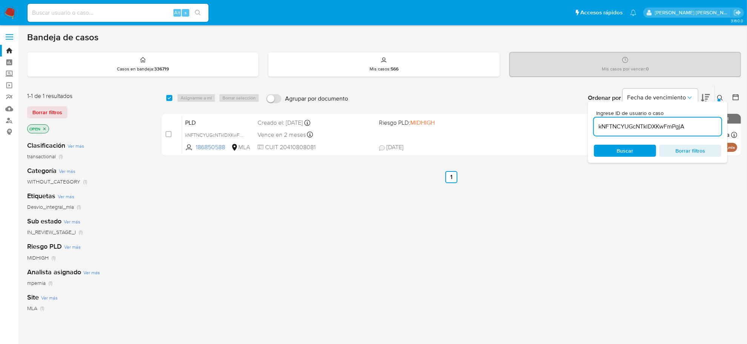
click at [660, 130] on input "kNFTNCYUGcNTklDXKwFmPgjA" at bounding box center [658, 127] width 128 height 10
paste input "gYhcXKAhEZ0g8pNwWr06DylO"
type input "gYhcXKAhEZ0g8pNwWr06DylO"
click at [168, 99] on input "checkbox" at bounding box center [169, 98] width 6 height 6
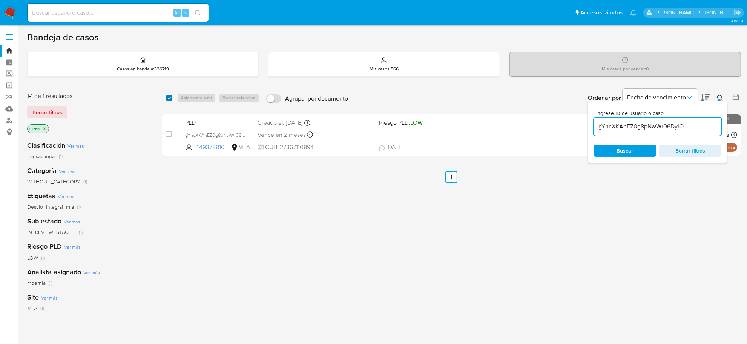
checkbox input "true"
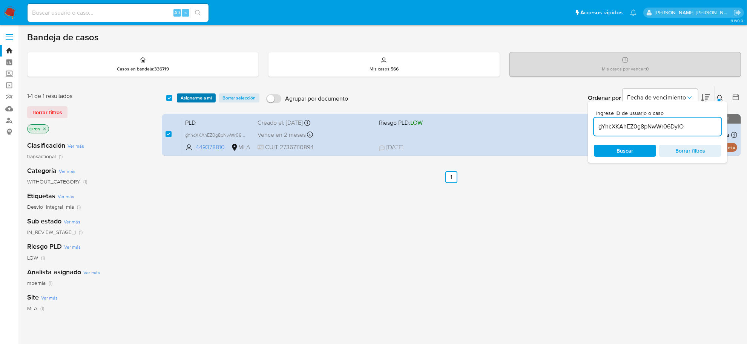
click at [199, 99] on span "Asignarme a mí" at bounding box center [196, 98] width 31 height 8
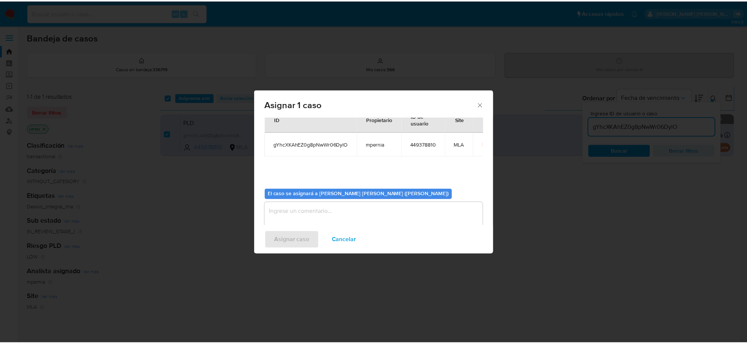
scroll to position [38, 0]
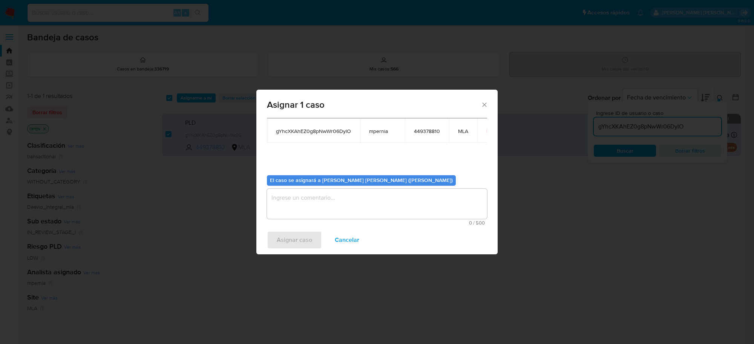
click at [346, 210] on textarea "assign-modal" at bounding box center [377, 204] width 220 height 30
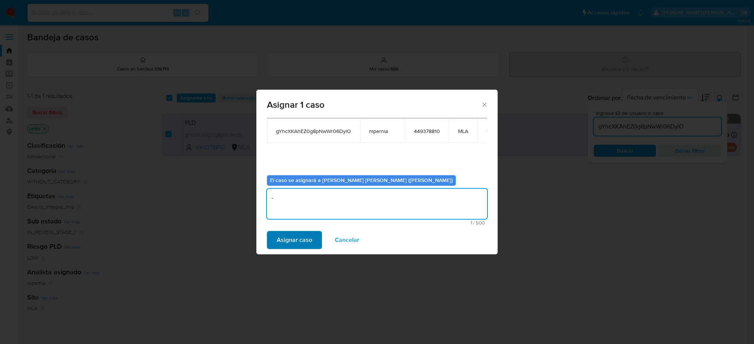
type textarea "-"
click at [300, 245] on span "Asignar caso" at bounding box center [294, 240] width 35 height 17
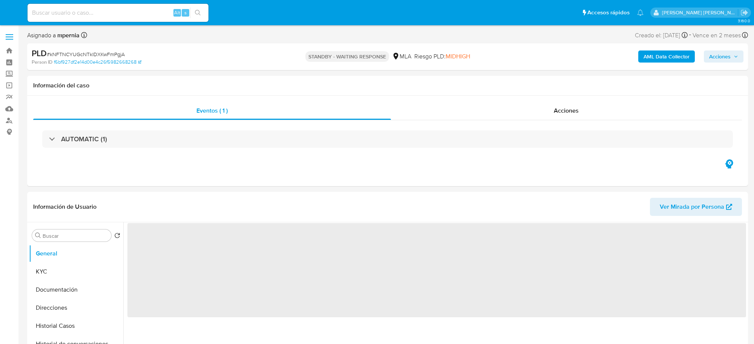
select select "10"
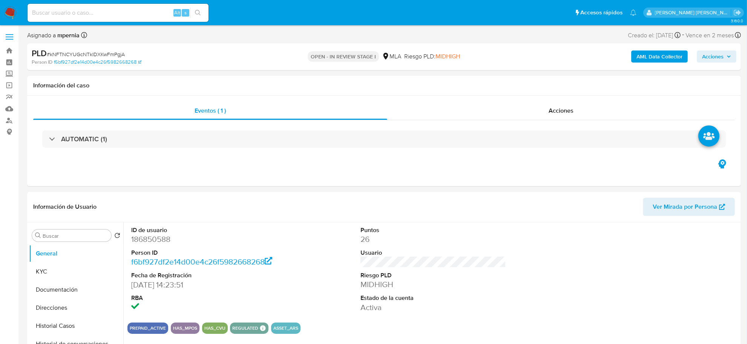
scroll to position [189, 0]
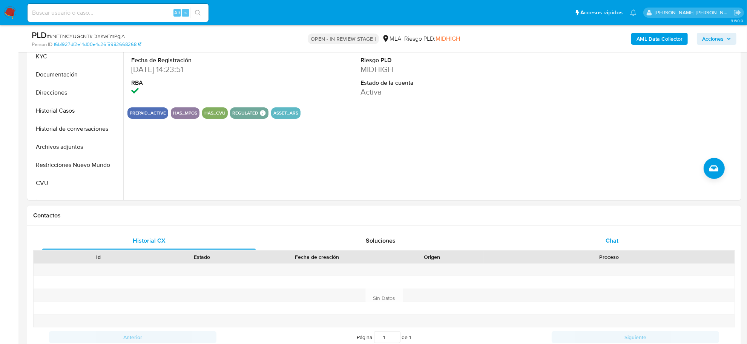
click at [610, 245] on span "Chat" at bounding box center [612, 241] width 13 height 9
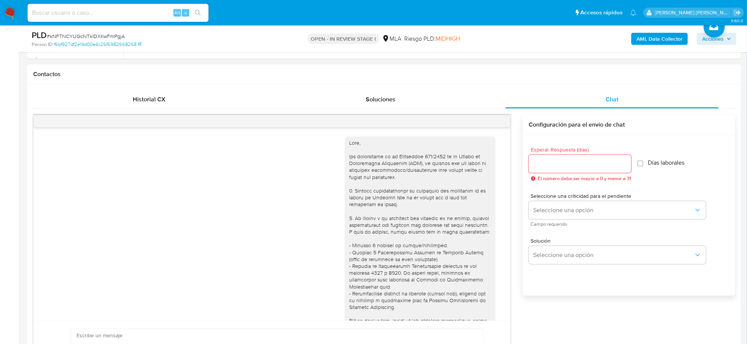
scroll to position [387, 0]
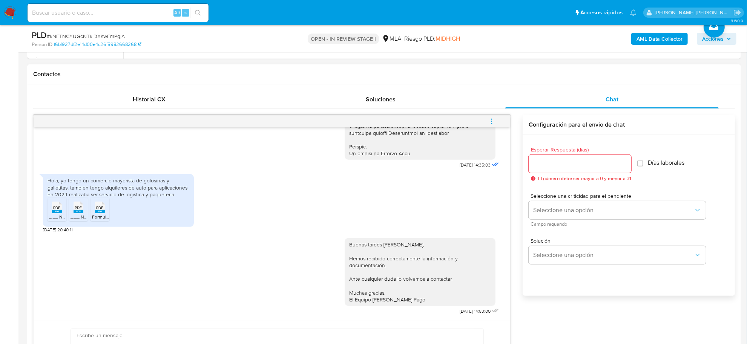
click at [490, 119] on icon "menu-action" at bounding box center [492, 121] width 7 height 7
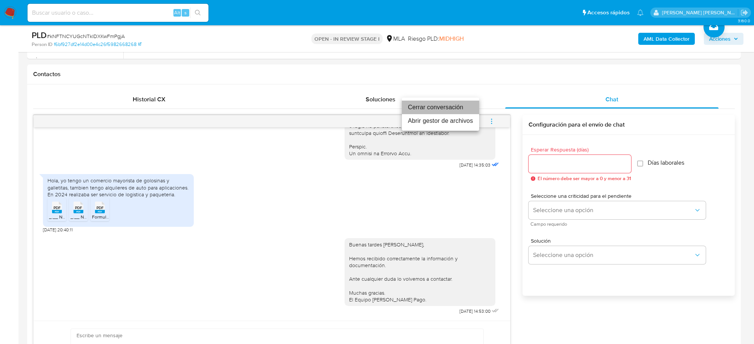
click at [436, 108] on li "Cerrar conversación" at bounding box center [440, 108] width 77 height 14
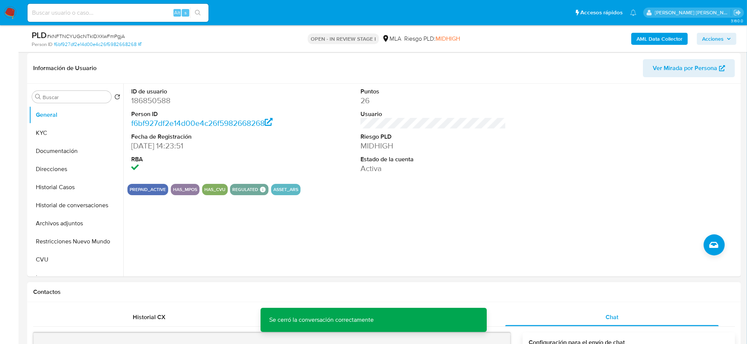
scroll to position [94, 0]
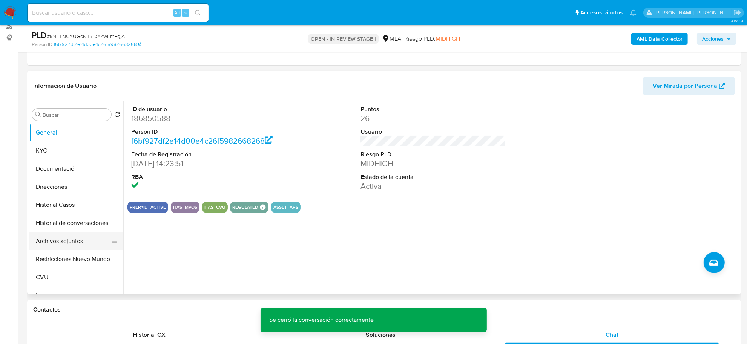
click at [58, 242] on button "Archivos adjuntos" at bounding box center [73, 241] width 88 height 18
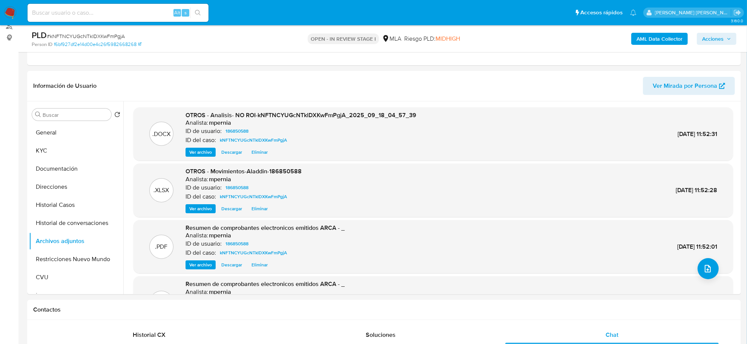
click at [710, 38] on span "Acciones" at bounding box center [713, 39] width 22 height 12
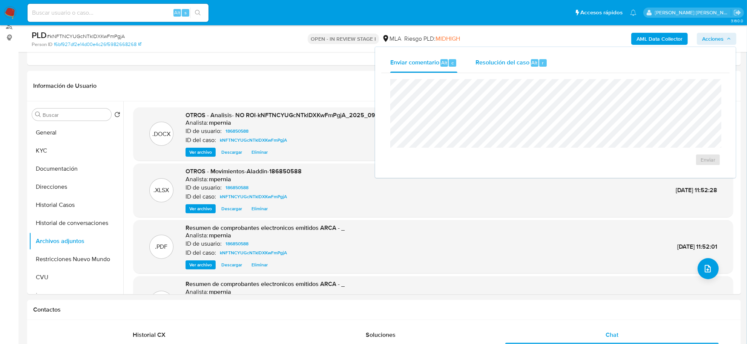
click at [526, 67] on div "Resolución del caso Alt r" at bounding box center [512, 63] width 72 height 20
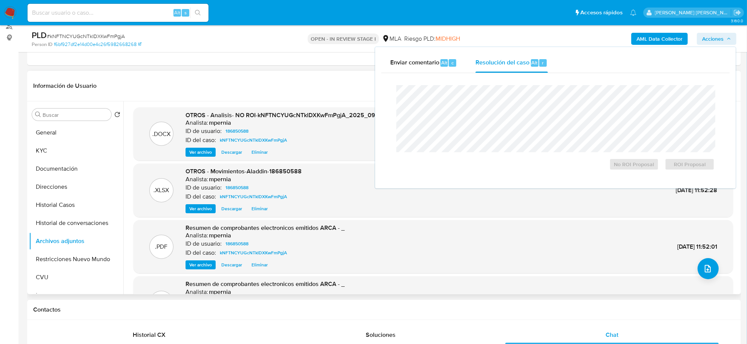
click at [128, 280] on div ".DOCX OTROS - Analisis- NO ROI-kNFTNCYUGcNTklDXKwFmPgjA_2025_09_18_04_57_39 Ana…" at bounding box center [434, 231] width 612 height 247
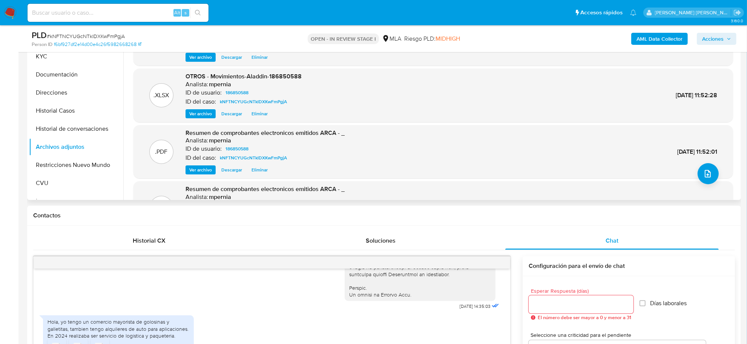
scroll to position [0, 0]
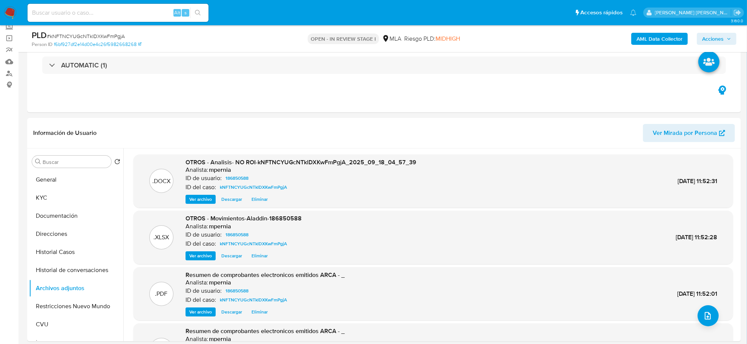
click at [725, 43] on span "Acciones" at bounding box center [716, 39] width 29 height 11
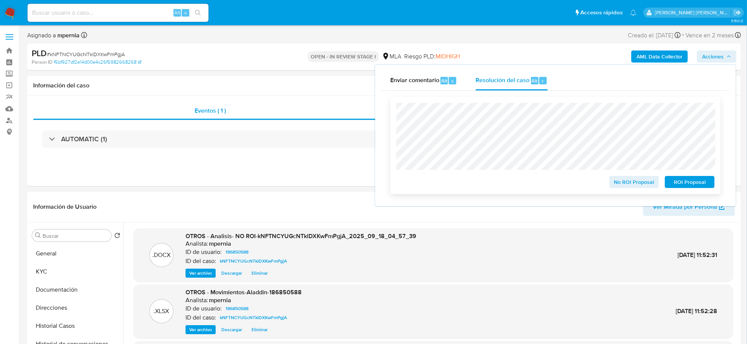
click at [626, 180] on span "No ROI Proposal" at bounding box center [634, 182] width 39 height 11
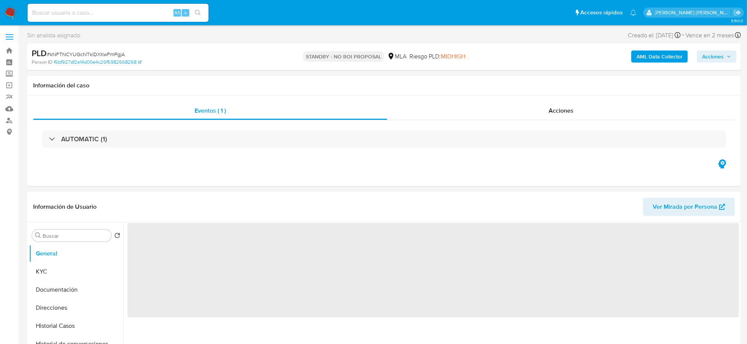
select select "10"
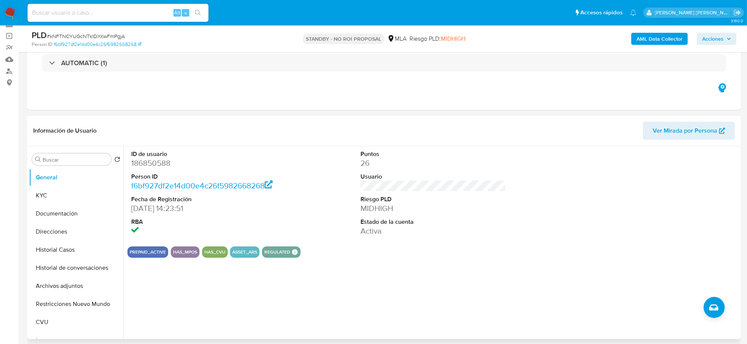
scroll to position [94, 0]
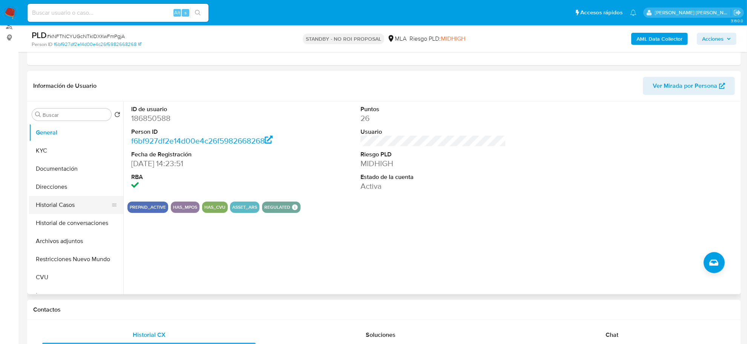
click at [55, 199] on button "Historial Casos" at bounding box center [73, 205] width 88 height 18
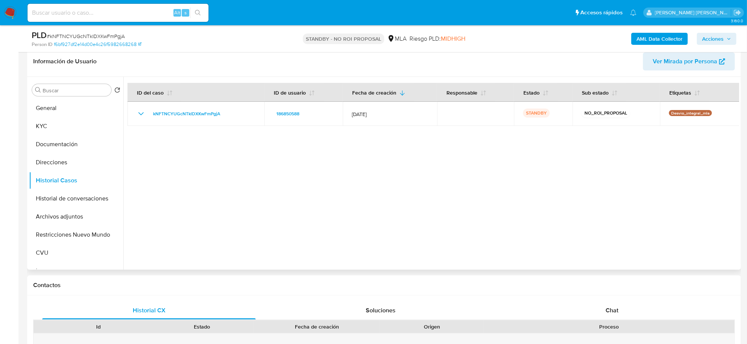
scroll to position [141, 0]
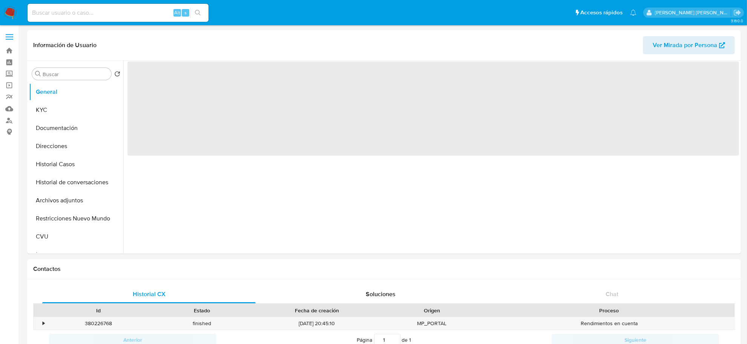
select select "10"
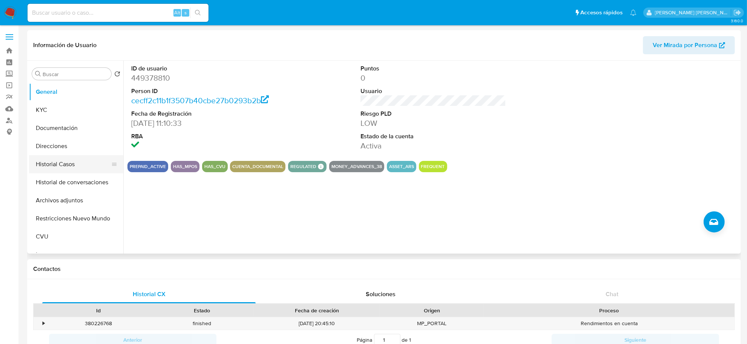
click at [59, 166] on button "Historial Casos" at bounding box center [73, 164] width 88 height 18
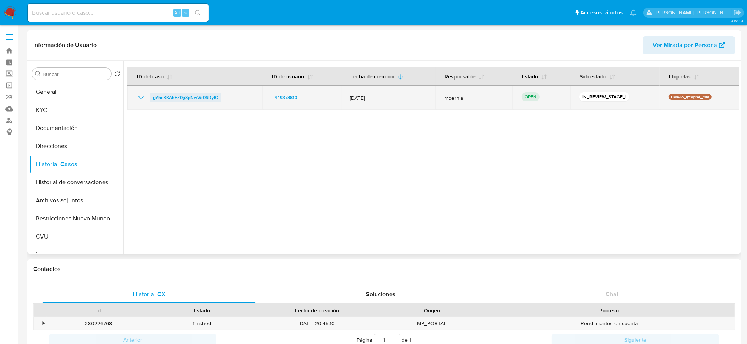
click at [175, 97] on span "gYhcXKAhEZ0g8pNwWr06DylO" at bounding box center [185, 97] width 65 height 9
drag, startPoint x: 227, startPoint y: 100, endPoint x: 154, endPoint y: 97, distance: 74.0
click at [154, 97] on div "gYhcXKAhEZ0g8pNwWr06DylO" at bounding box center [195, 97] width 117 height 9
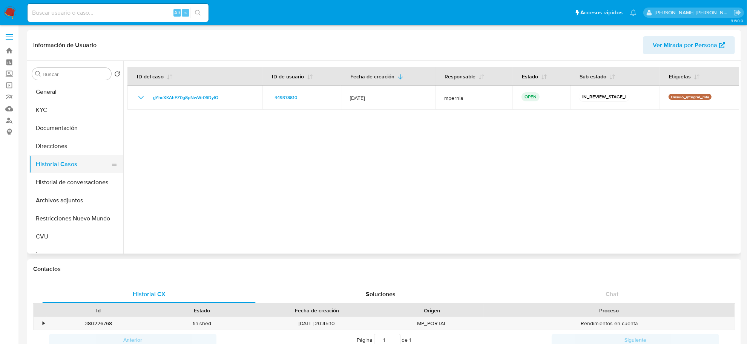
click at [55, 144] on button "Direcciones" at bounding box center [76, 146] width 94 height 18
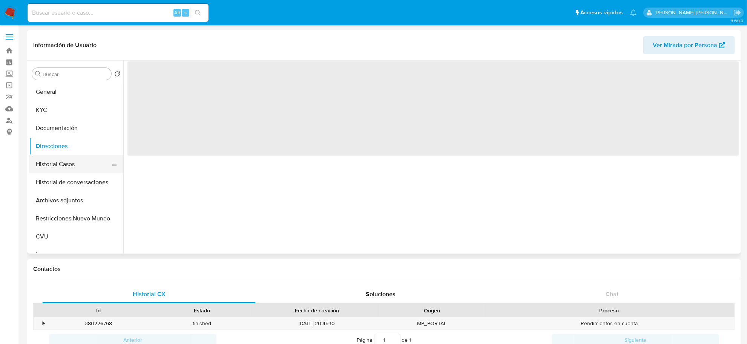
click at [51, 167] on button "Historial Casos" at bounding box center [73, 164] width 88 height 18
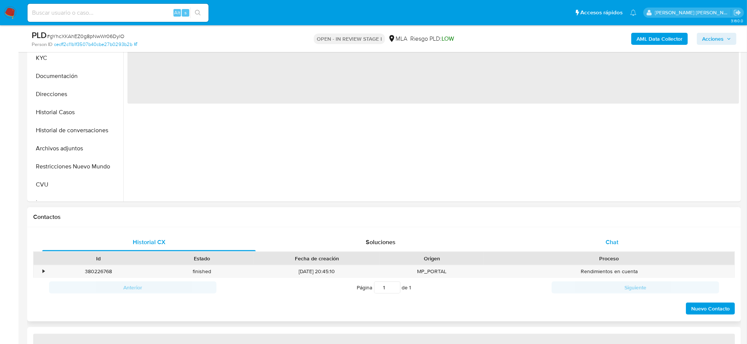
scroll to position [189, 0]
select select "10"
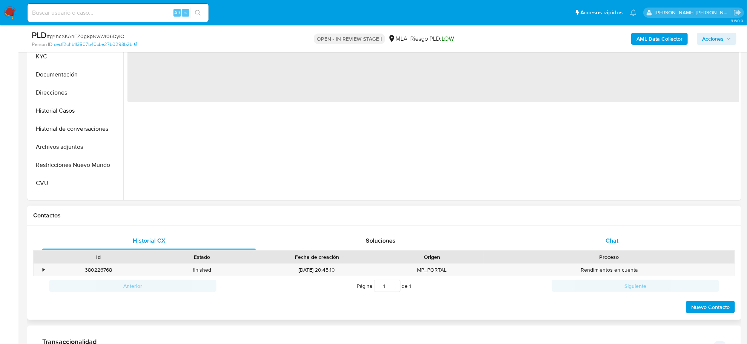
click at [626, 244] on div "Chat" at bounding box center [612, 241] width 214 height 18
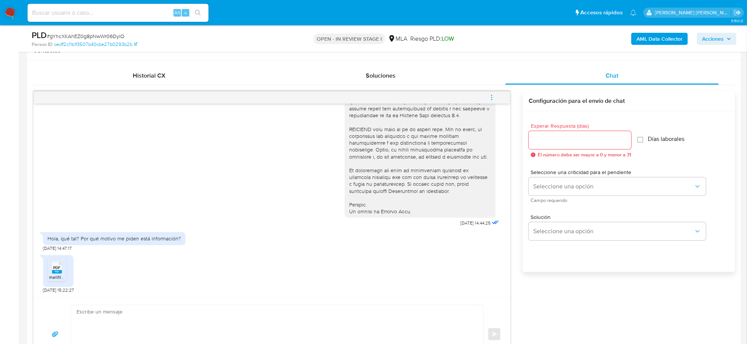
scroll to position [377, 0]
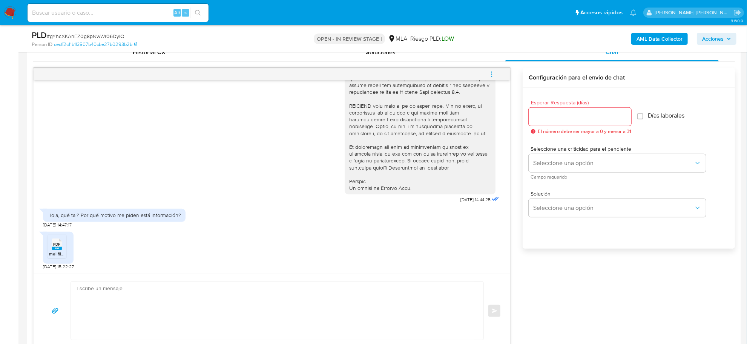
click at [51, 244] on div "PDF PDF" at bounding box center [57, 244] width 16 height 15
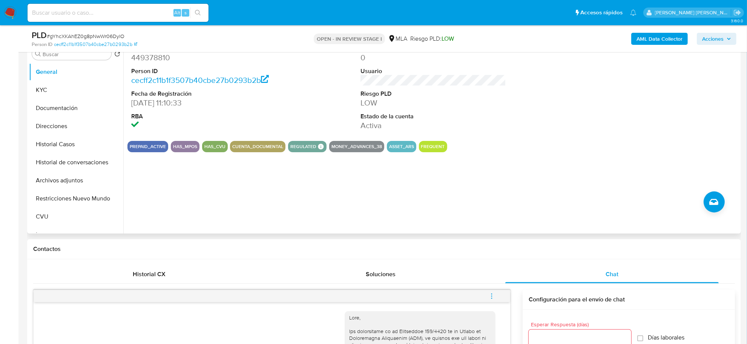
scroll to position [141, 0]
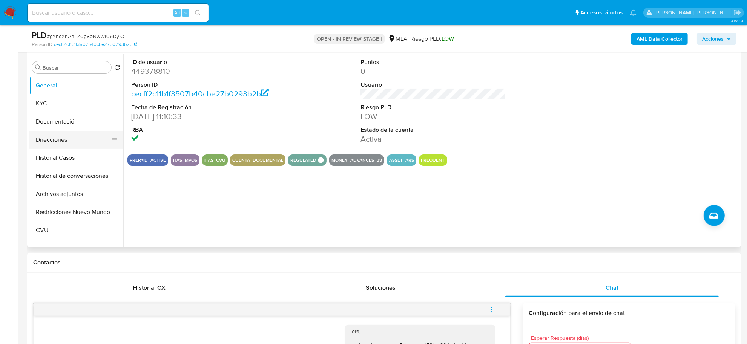
click at [52, 141] on button "Direcciones" at bounding box center [73, 140] width 88 height 18
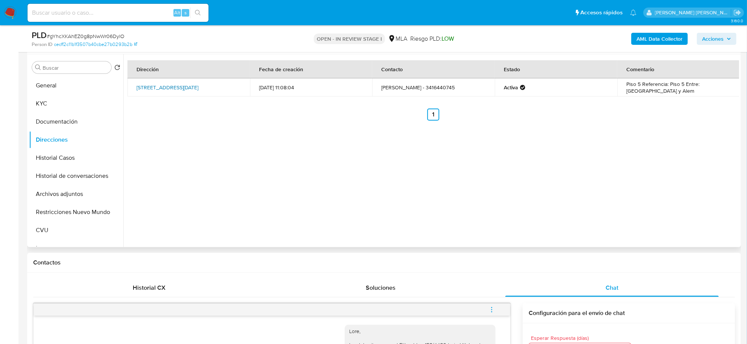
click at [178, 84] on link "Calle 3 De Febrero 392, Rosario, Santa Fe, 2000, Argentina 392" at bounding box center [168, 88] width 62 height 8
click at [64, 95] on button "KYC" at bounding box center [73, 104] width 88 height 18
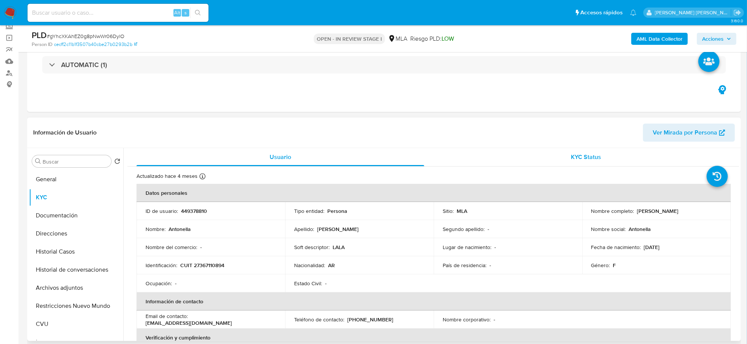
scroll to position [47, 0]
drag, startPoint x: 635, startPoint y: 210, endPoint x: 681, endPoint y: 216, distance: 46.4
click at [681, 216] on td "Nombre completo : Antonella Longo" at bounding box center [656, 212] width 149 height 18
click at [68, 215] on button "Documentación" at bounding box center [73, 216] width 88 height 18
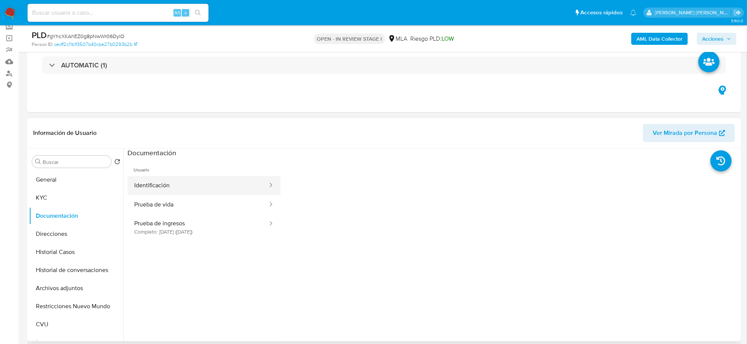
click at [161, 187] on button "Identificación" at bounding box center [198, 185] width 141 height 19
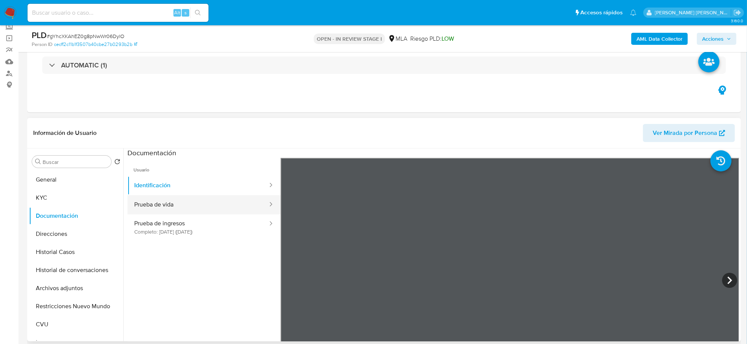
click at [186, 203] on button "Prueba de vida" at bounding box center [198, 204] width 141 height 19
click at [665, 38] on b "AML Data Collector" at bounding box center [660, 39] width 46 height 12
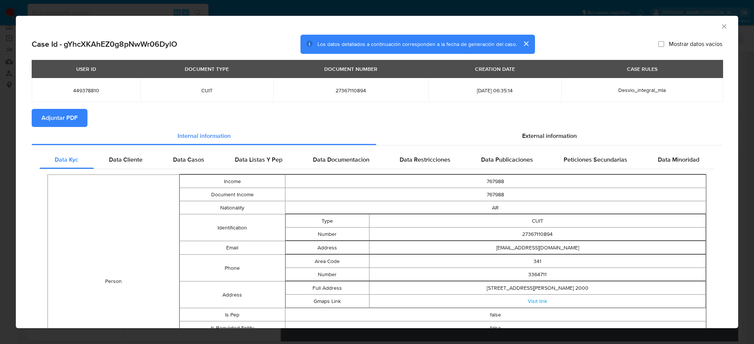
click at [74, 120] on span "Adjuntar PDF" at bounding box center [59, 118] width 36 height 17
click at [721, 23] on icon "Cerrar ventana" at bounding box center [725, 27] width 8 height 8
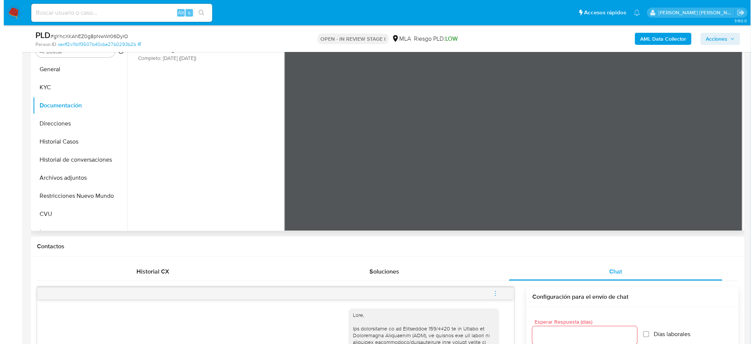
scroll to position [330, 0]
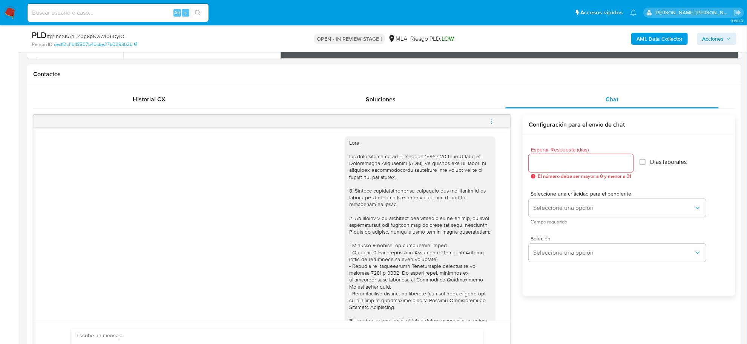
click at [496, 119] on button "menu-action" at bounding box center [491, 121] width 25 height 18
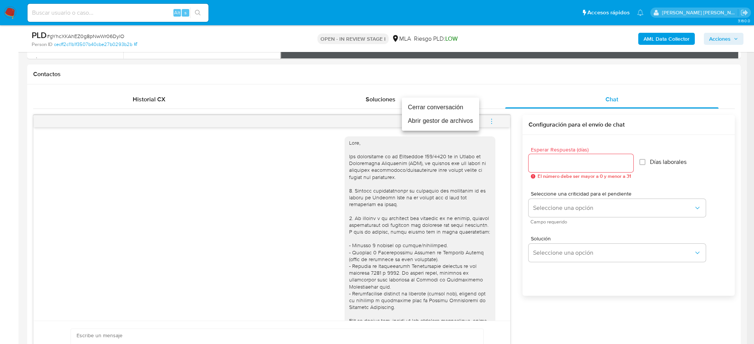
click at [429, 124] on li "Abrir gestor de archivos" at bounding box center [440, 121] width 77 height 14
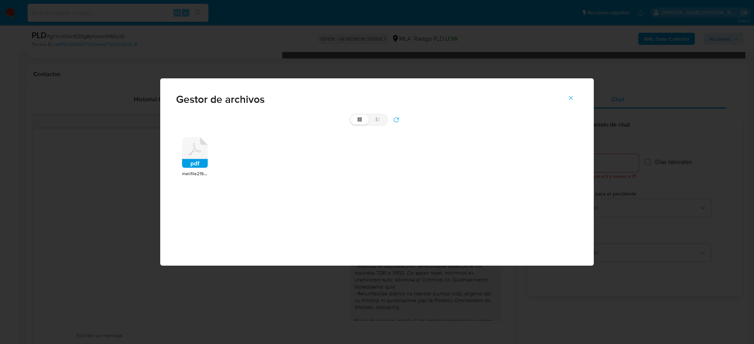
drag, startPoint x: 193, startPoint y: 161, endPoint x: 317, endPoint y: 155, distance: 124.3
click at [195, 161] on rect at bounding box center [195, 163] width 26 height 9
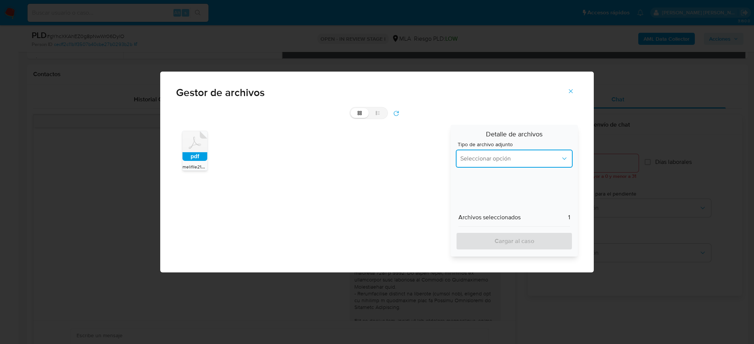
click at [520, 160] on span "Seleccionar opción" at bounding box center [511, 159] width 100 height 8
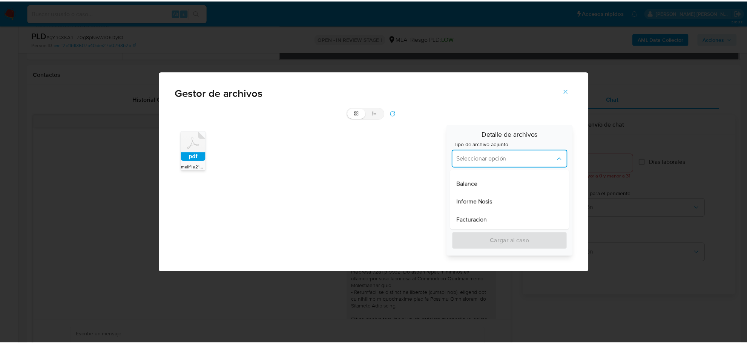
scroll to position [283, 0]
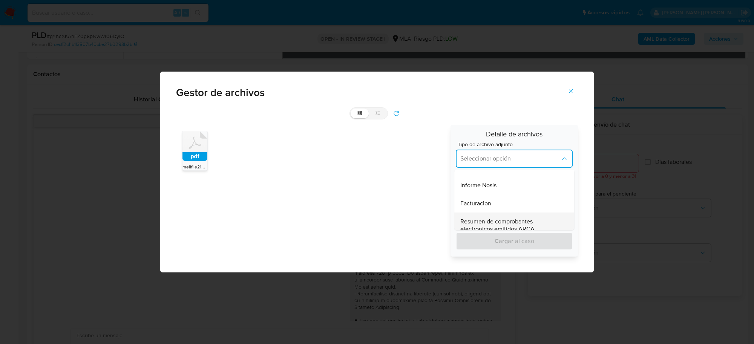
click at [507, 218] on span "Resumen de comprobantes electronicos emitidos ARCA" at bounding box center [512, 225] width 103 height 15
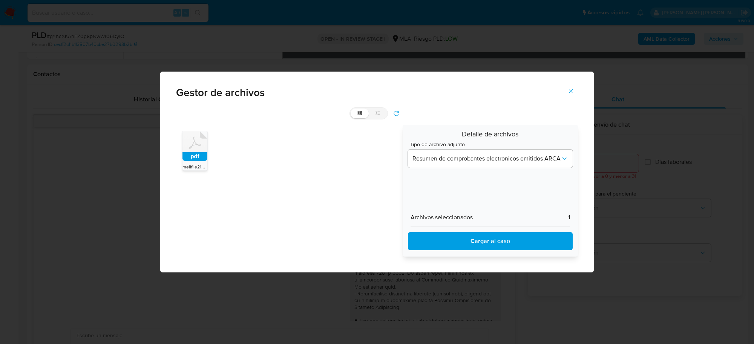
click at [503, 242] on span "Cargar al caso" at bounding box center [490, 241] width 145 height 17
click at [577, 94] on button "Cerrar" at bounding box center [571, 91] width 26 height 18
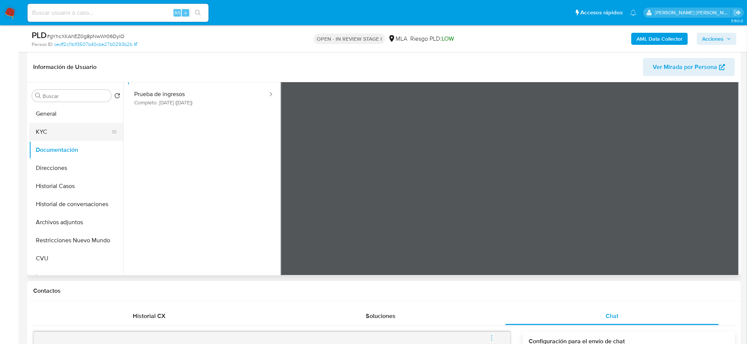
scroll to position [94, 0]
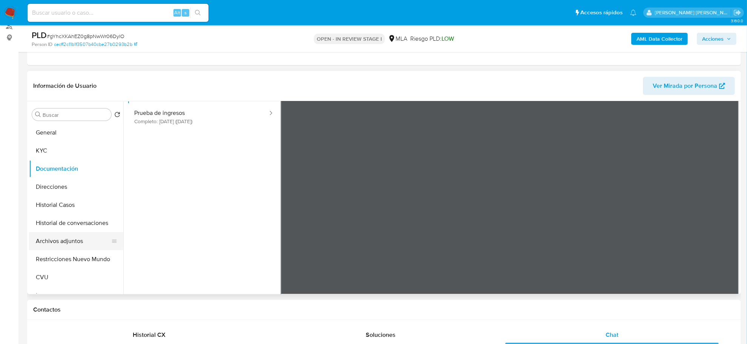
click at [63, 244] on button "Archivos adjuntos" at bounding box center [73, 241] width 88 height 18
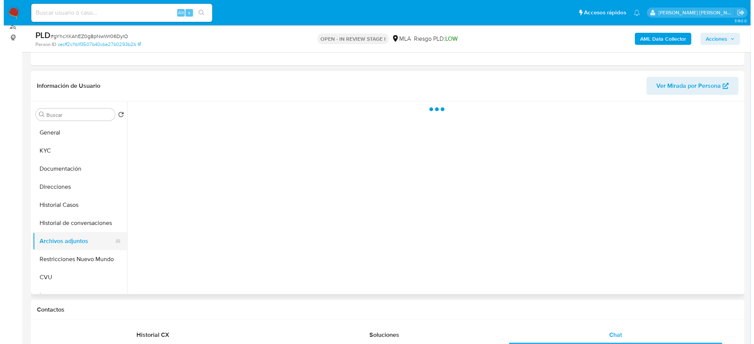
scroll to position [0, 0]
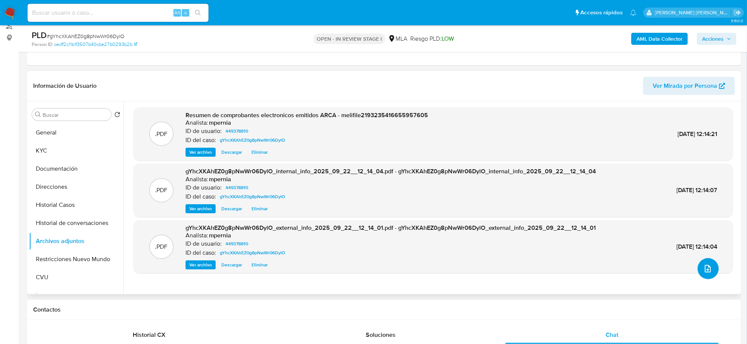
click at [706, 264] on icon "upload-file" at bounding box center [708, 268] width 9 height 9
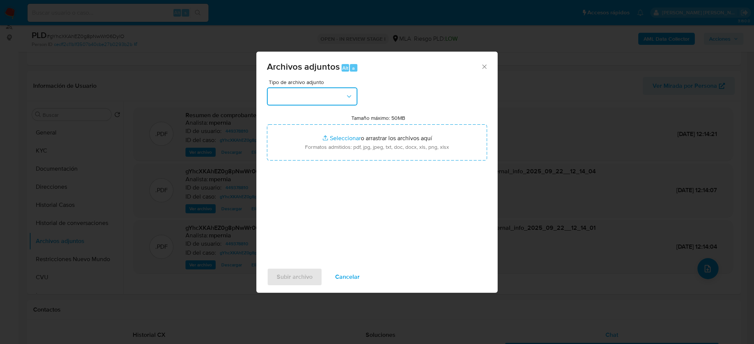
click at [336, 104] on button "button" at bounding box center [312, 97] width 91 height 18
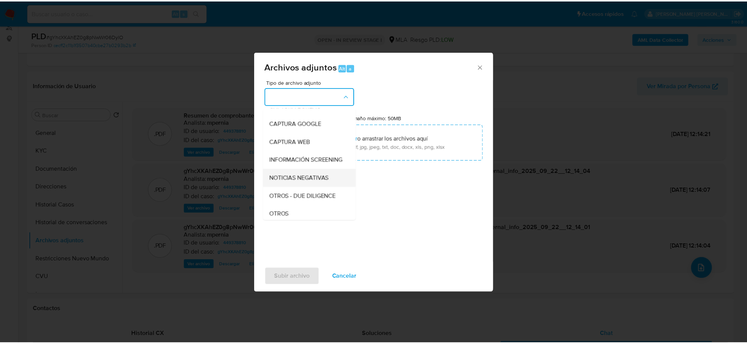
scroll to position [94, 0]
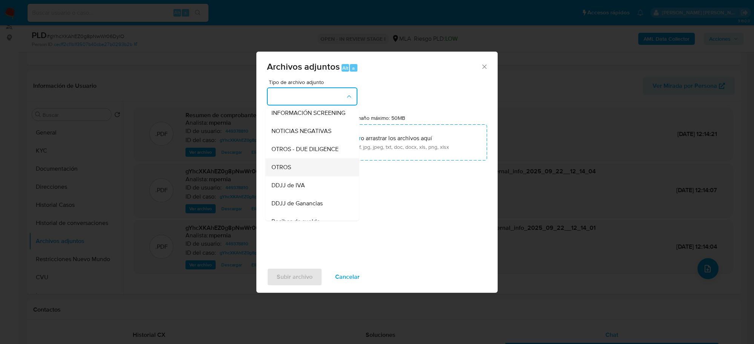
click at [302, 177] on div "OTROS" at bounding box center [310, 167] width 77 height 18
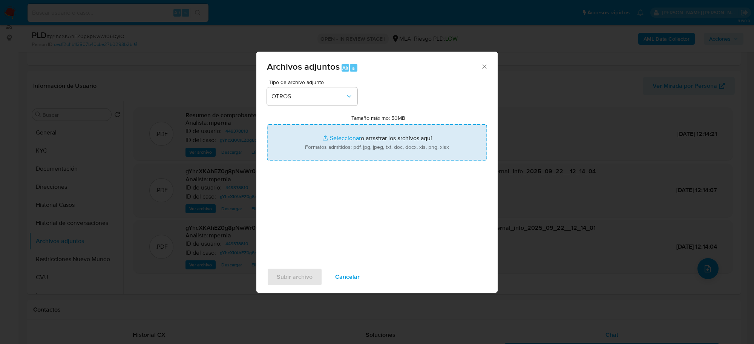
type input "C:\fakepath\Movimientos-Aladdin-449378810.xlsx"
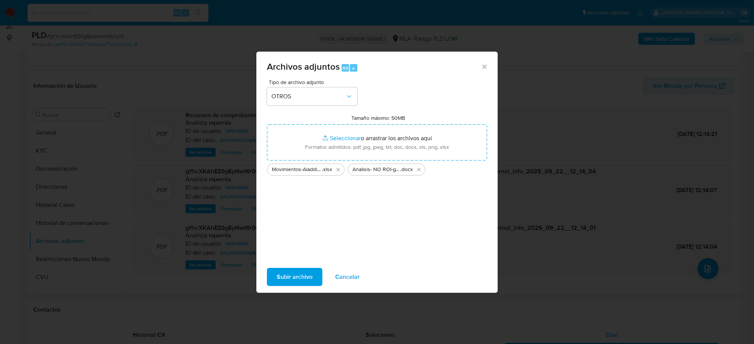
click at [310, 280] on span "Subir archivo" at bounding box center [295, 277] width 36 height 17
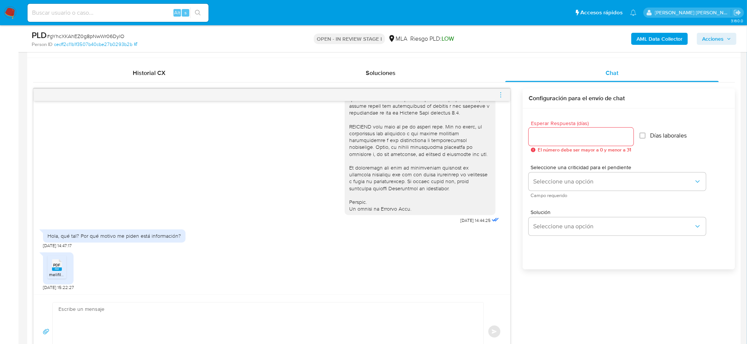
scroll to position [472, 0]
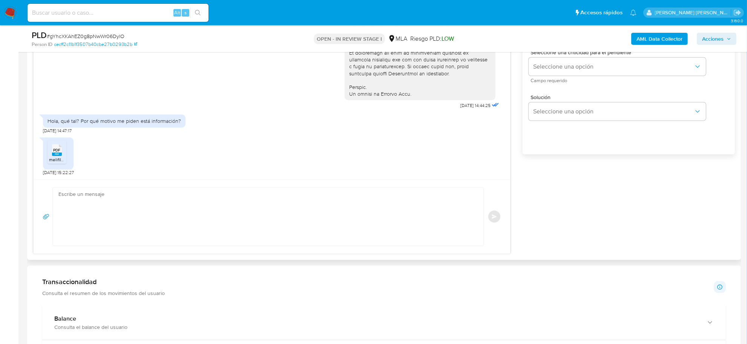
click at [98, 189] on textarea at bounding box center [266, 217] width 416 height 58
paste textarea "Hola XXX, ¡Gracias por tu respuesta! Queremos asegurarte que la información y d…"
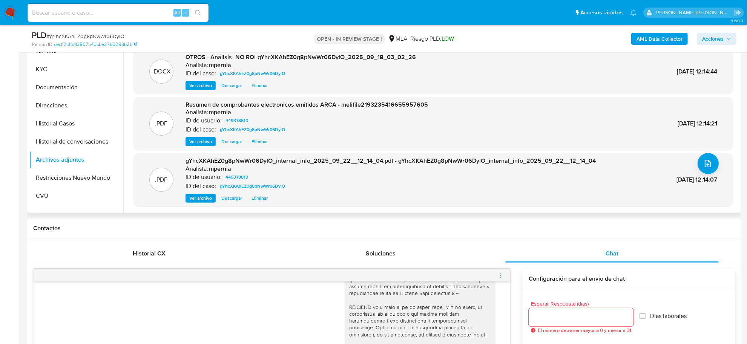
scroll to position [94, 0]
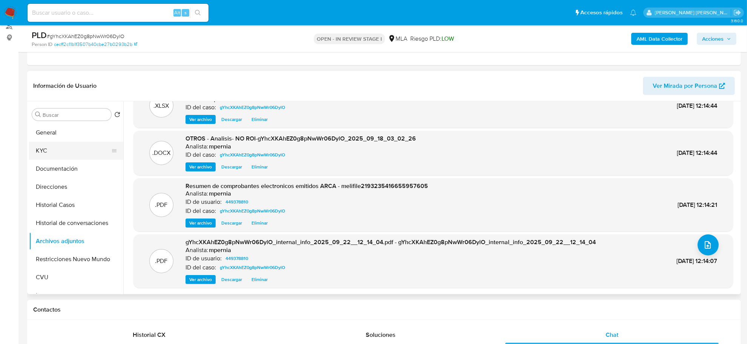
click at [40, 136] on button "General" at bounding box center [76, 133] width 94 height 18
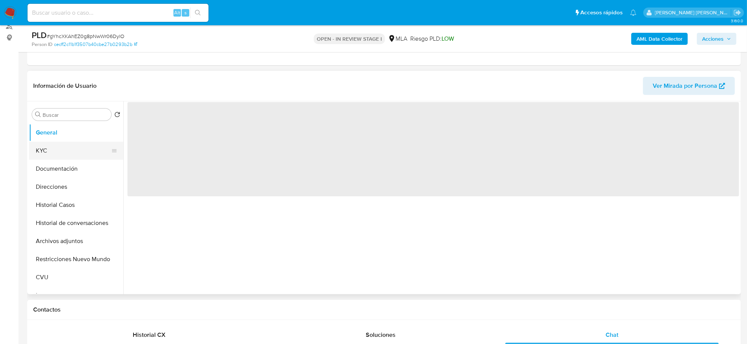
scroll to position [0, 0]
click at [48, 153] on button "KYC" at bounding box center [73, 151] width 88 height 18
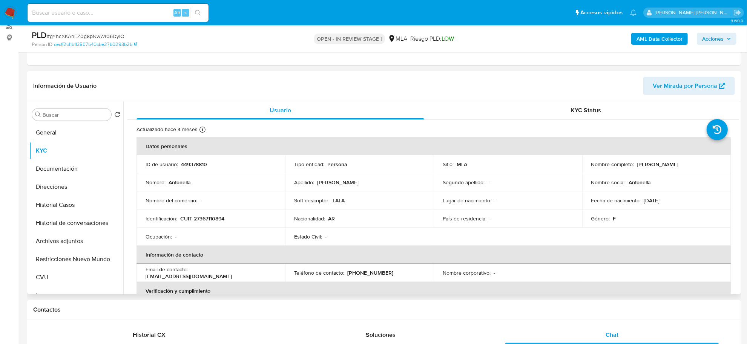
drag, startPoint x: 634, startPoint y: 163, endPoint x: 682, endPoint y: 172, distance: 48.3
click at [682, 172] on td "Nombre completo : Antonella Longo" at bounding box center [656, 164] width 149 height 18
copy div "Antonella Longo"
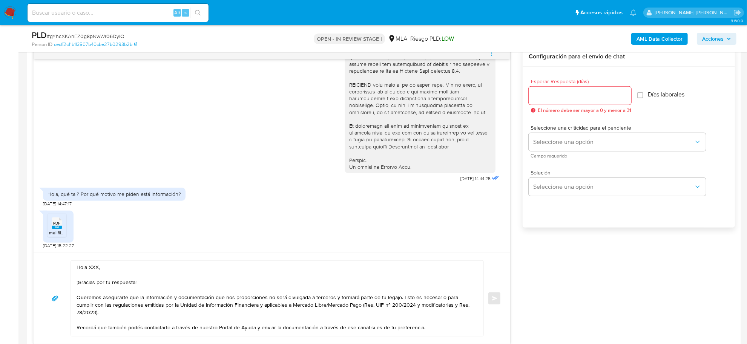
scroll to position [472, 0]
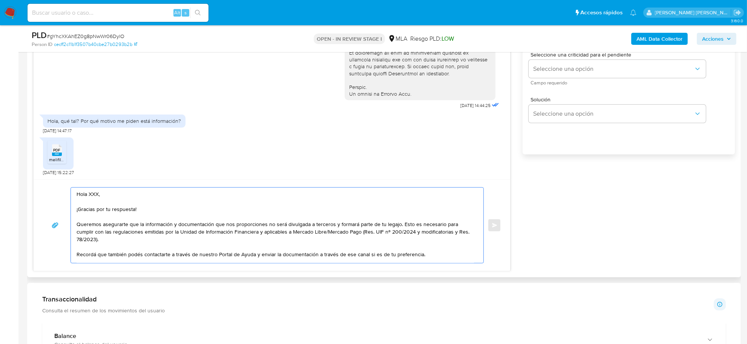
click at [95, 198] on textarea "Hola XXX, ¡Gracias por tu respuesta! Queremos asegurarte que la información y d…" at bounding box center [276, 225] width 398 height 75
paste textarea "Antonella Longo"
drag, startPoint x: 410, startPoint y: 225, endPoint x: 77, endPoint y: 226, distance: 332.7
click at [77, 226] on textarea "Hola Antonella, ¡Gracias por tu respuesta! Queremos asegurarte que la informaci…" at bounding box center [276, 225] width 398 height 75
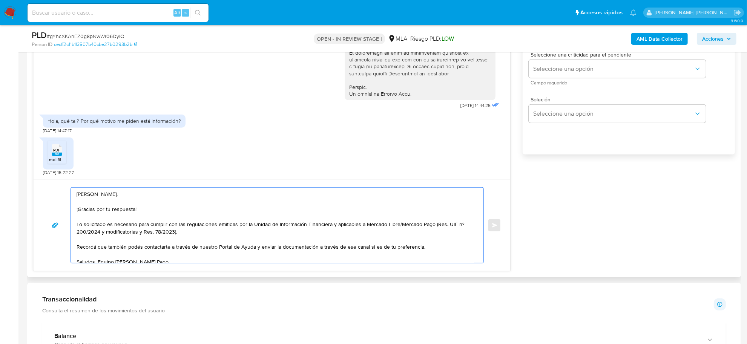
click at [199, 235] on textarea "Hola Antonella, ¡Gracias por tu respuesta! Lo solicitado es necesario para cump…" at bounding box center [276, 225] width 398 height 75
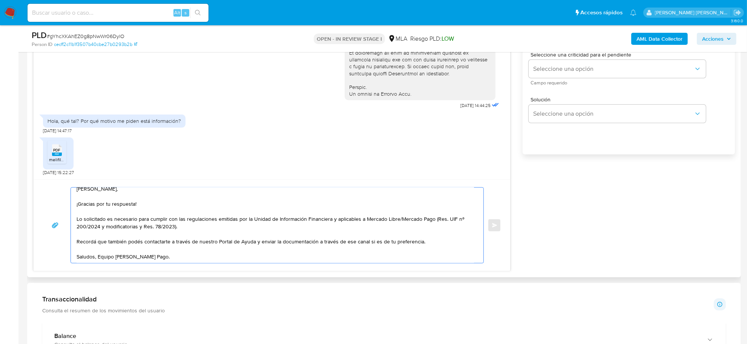
drag, startPoint x: 253, startPoint y: 237, endPoint x: 435, endPoint y: 238, distance: 181.4
click at [435, 238] on textarea "Hola Antonella, ¡Gracias por tu respuesta! Lo solicitado es necesario para cump…" at bounding box center [276, 225] width 398 height 75
paste textarea "donde estaremos encantados de ayudarte con cualquier pregunta o inquietud que t…"
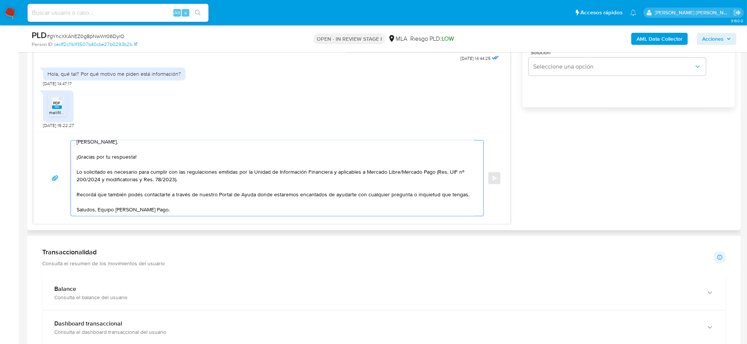
click at [98, 202] on textarea "Hola Antonella, ¡Gracias por tu respuesta! Lo solicitado es necesario para cump…" at bounding box center [276, 178] width 398 height 75
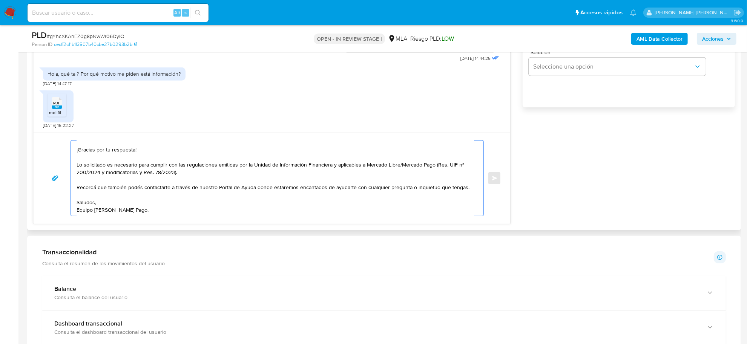
click at [387, 190] on textarea "Hola Antonella, ¡Gracias por tu respuesta! Lo solicitado es necesario para cump…" at bounding box center [276, 178] width 398 height 75
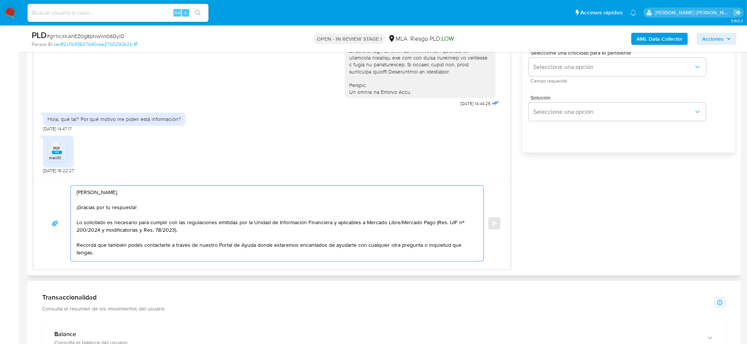
scroll to position [424, 0]
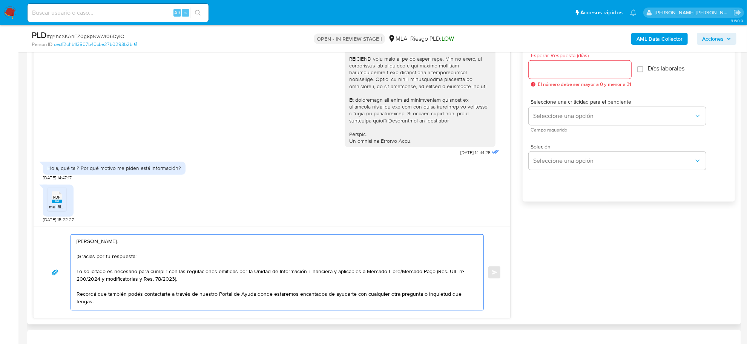
type textarea "Hola Antonella, ¡Gracias por tu respuesta! Lo solicitado es necesario para cump…"
click at [559, 68] on input "Esperar Respuesta (días)" at bounding box center [580, 70] width 103 height 10
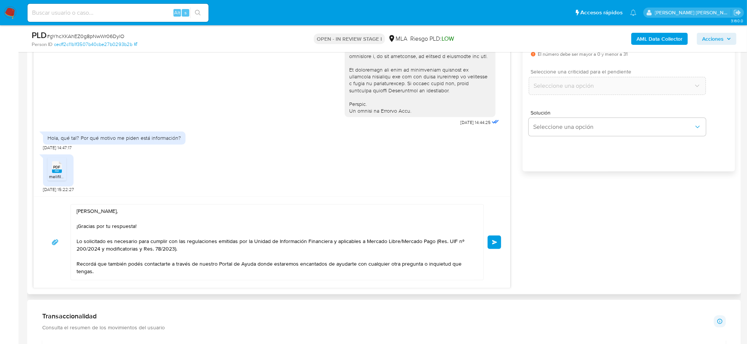
scroll to position [472, 0]
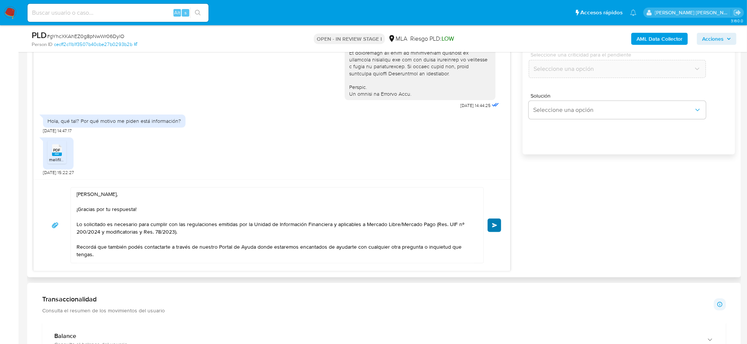
type input "0"
click at [499, 228] on button "Enviar" at bounding box center [495, 226] width 14 height 14
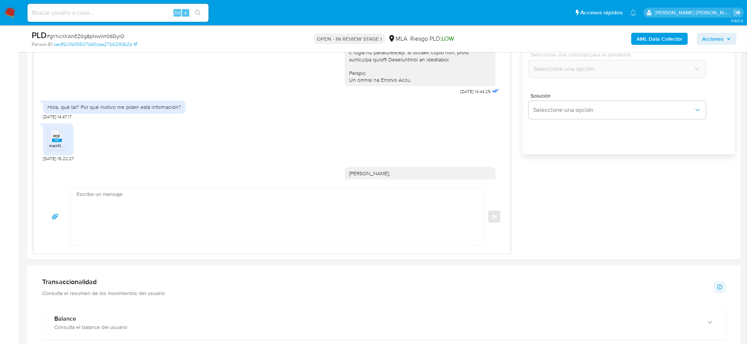
scroll to position [431, 0]
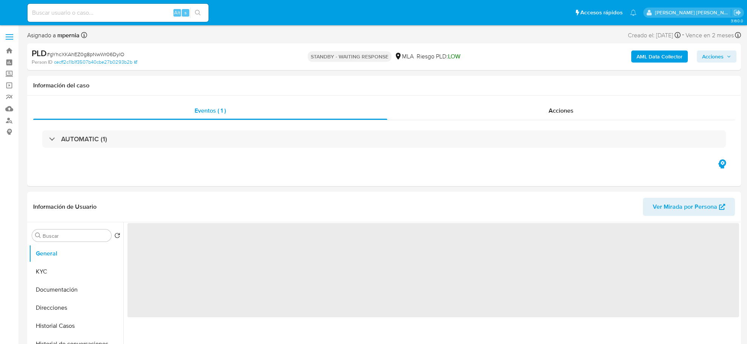
select select "10"
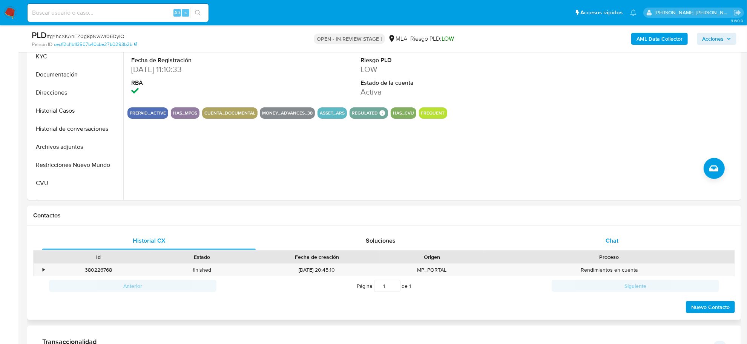
click at [601, 241] on div "Chat" at bounding box center [612, 241] width 214 height 18
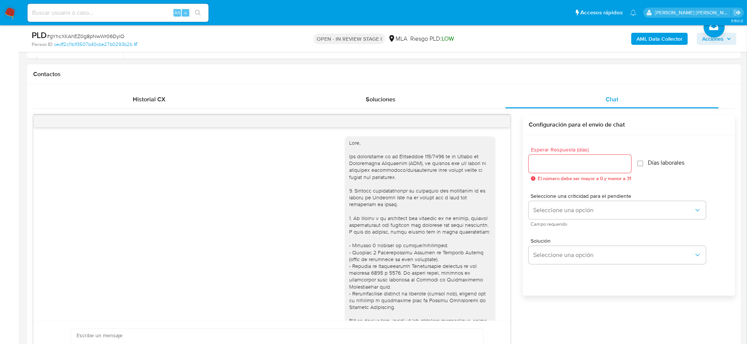
scroll to position [431, 0]
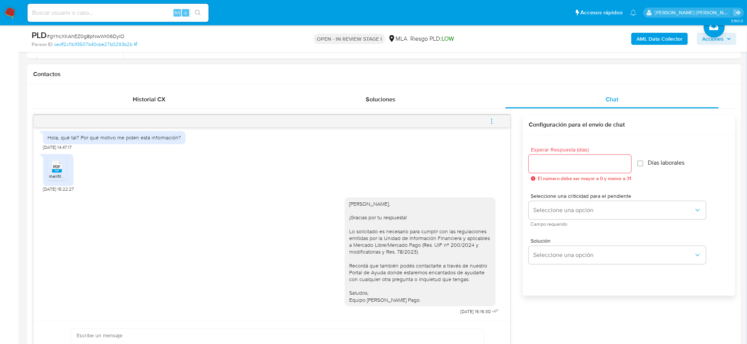
click at [493, 120] on icon "menu-action" at bounding box center [492, 121] width 7 height 7
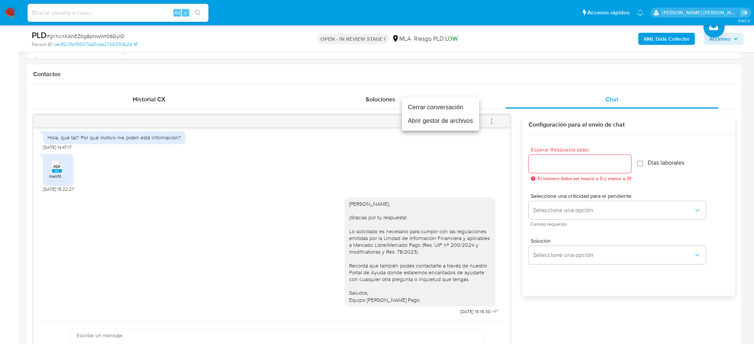
click at [431, 112] on li "Cerrar conversación" at bounding box center [440, 108] width 77 height 14
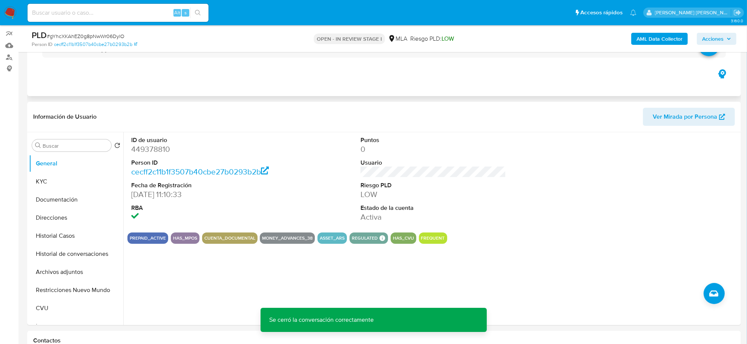
scroll to position [47, 0]
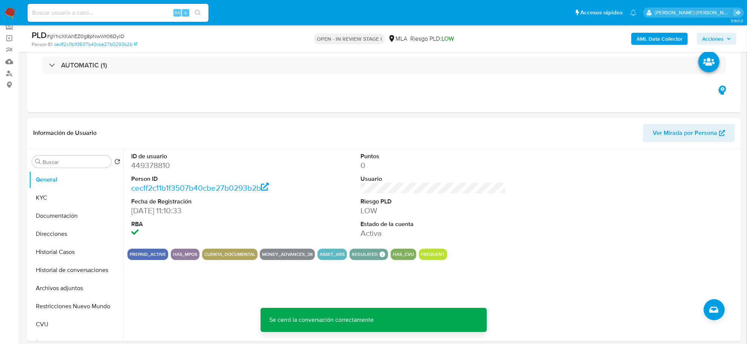
click at [714, 38] on span "Acciones" at bounding box center [713, 39] width 22 height 12
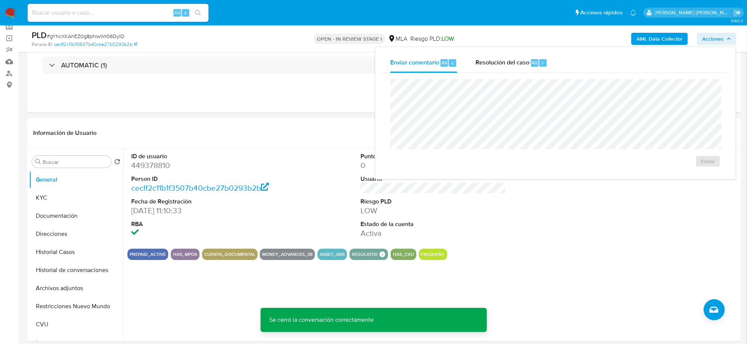
drag, startPoint x: 508, startPoint y: 65, endPoint x: 507, endPoint y: 73, distance: 8.1
click at [508, 65] on span "Resolución del caso" at bounding box center [503, 62] width 54 height 9
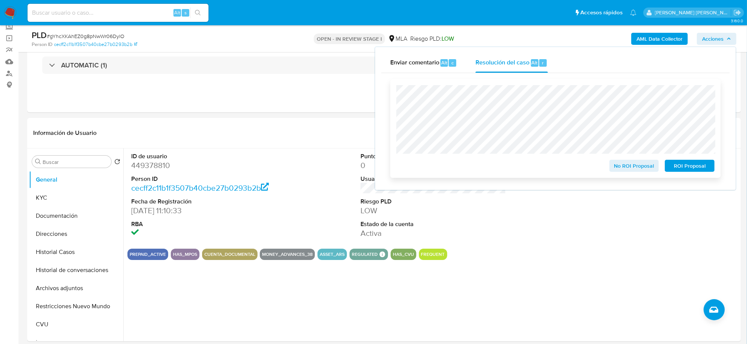
click at [630, 170] on span "No ROI Proposal" at bounding box center [634, 166] width 39 height 11
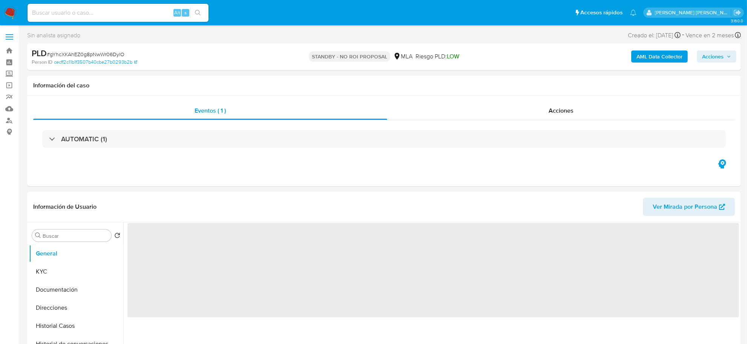
select select "10"
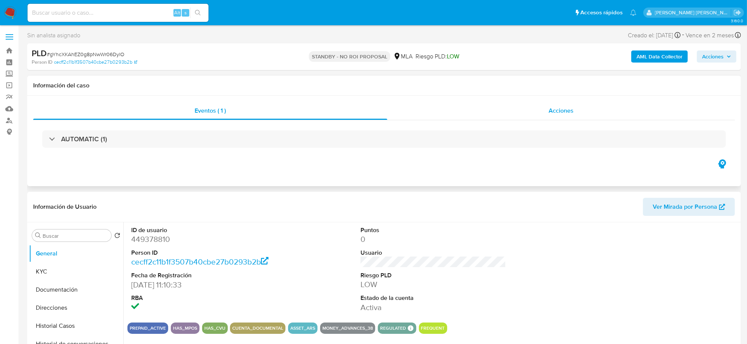
click at [569, 115] on div "Acciones" at bounding box center [561, 111] width 348 height 18
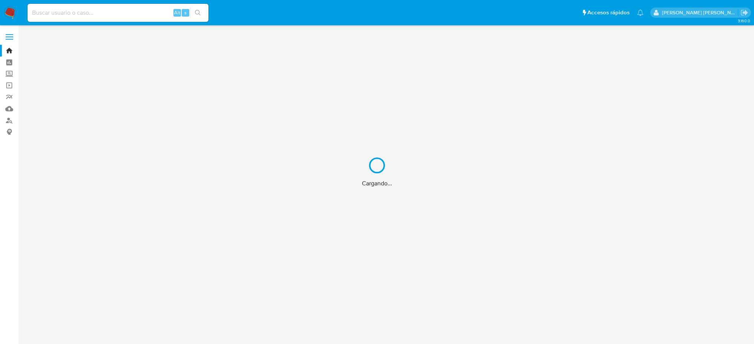
click at [65, 9] on div "Cargando..." at bounding box center [377, 172] width 754 height 344
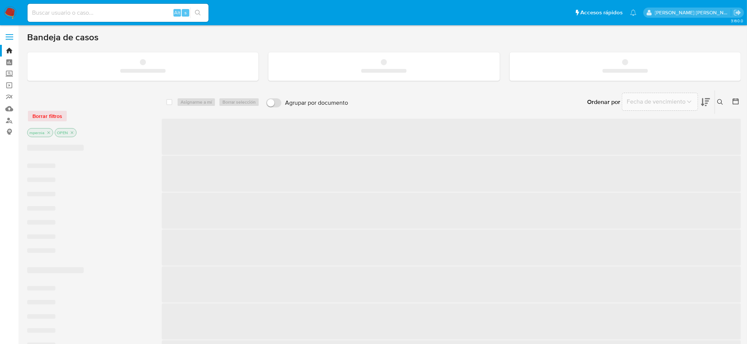
click at [55, 11] on input at bounding box center [118, 13] width 181 height 10
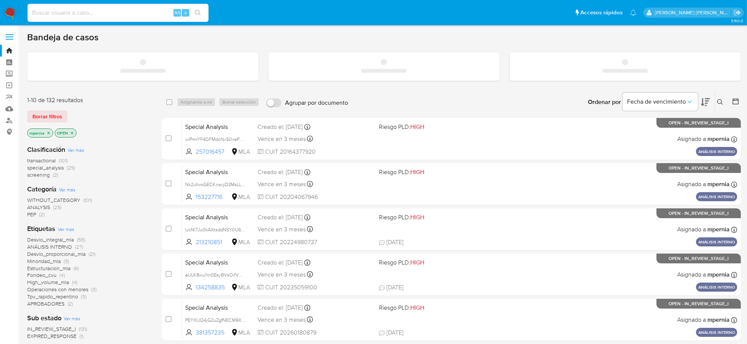
paste input "8wgHPFKZ4UsCAqkPWw8WwbTm"
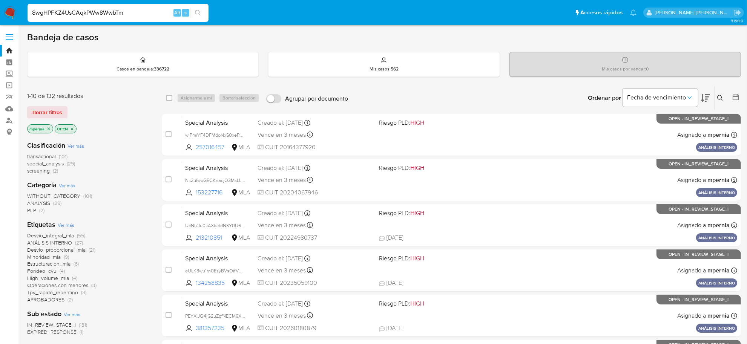
type input "8wgHPFKZ4UsCAqkPWw8WwbTm"
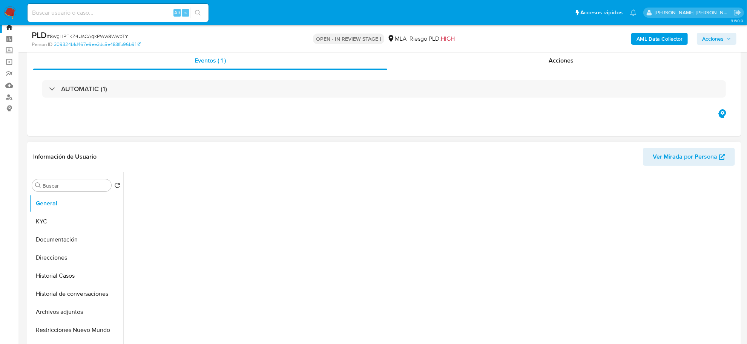
scroll to position [10, 0]
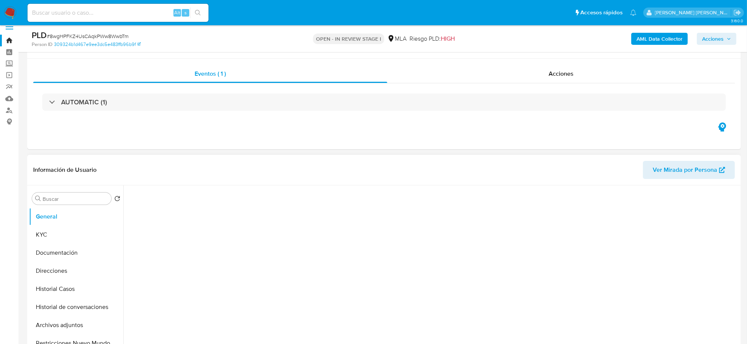
select select "10"
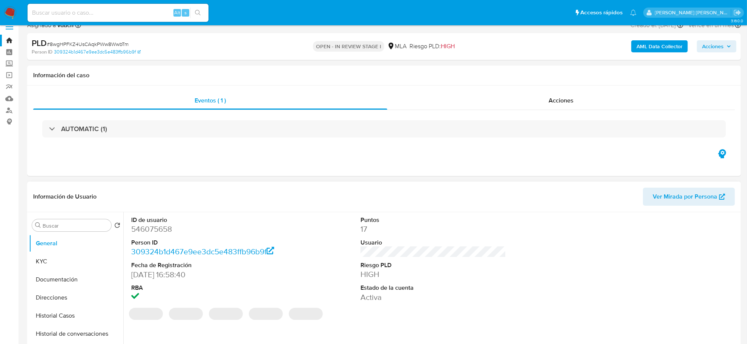
scroll to position [0, 0]
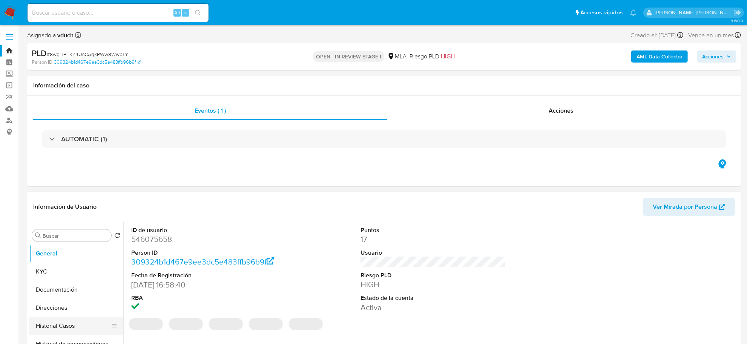
click at [63, 324] on button "Historial Casos" at bounding box center [73, 326] width 88 height 18
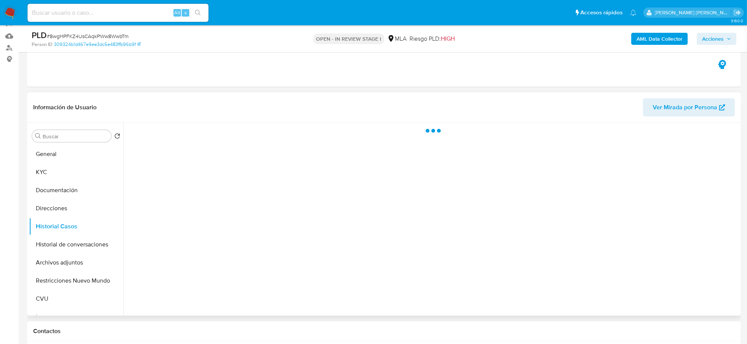
scroll to position [47, 0]
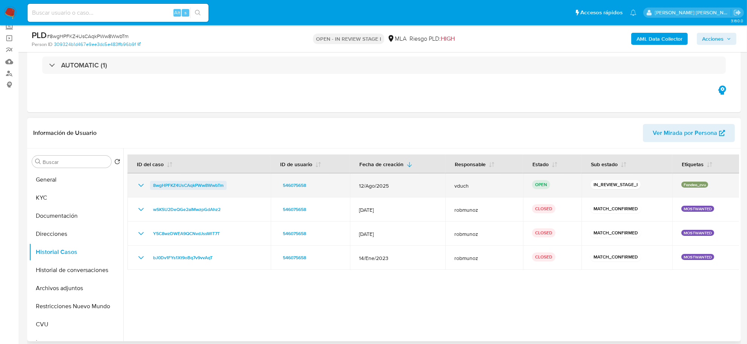
click at [193, 188] on span "8wgHPFKZ4UsCAqkPWw8WwbTm" at bounding box center [188, 185] width 71 height 9
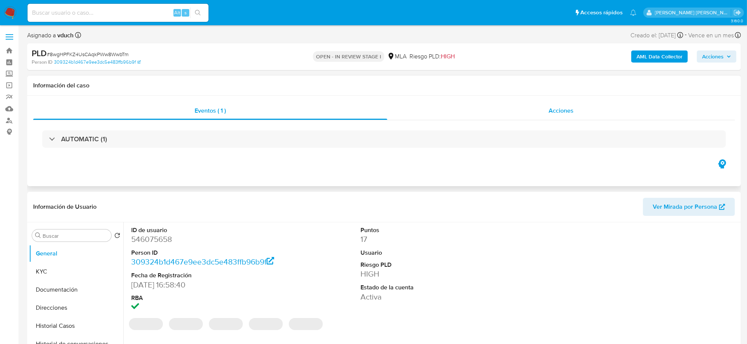
click at [567, 113] on span "Acciones" at bounding box center [561, 110] width 25 height 9
select select "10"
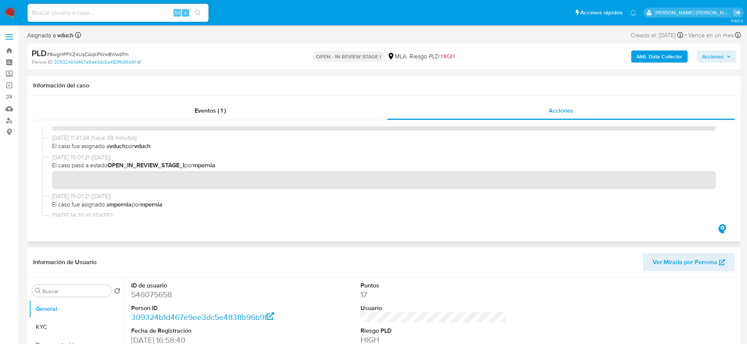
scroll to position [47, 0]
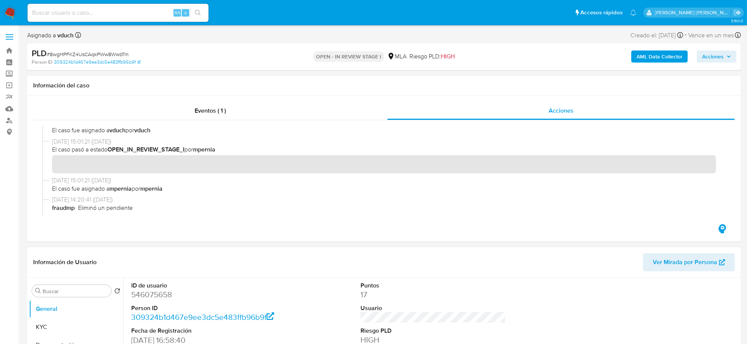
click at [161, 300] on dd "546075658" at bounding box center [204, 295] width 146 height 11
copy dd "546075658"
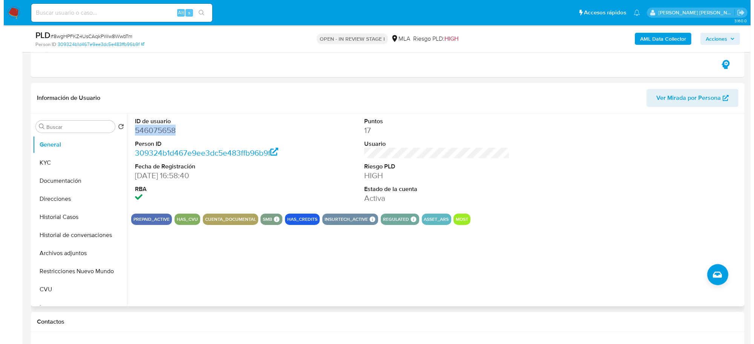
scroll to position [141, 0]
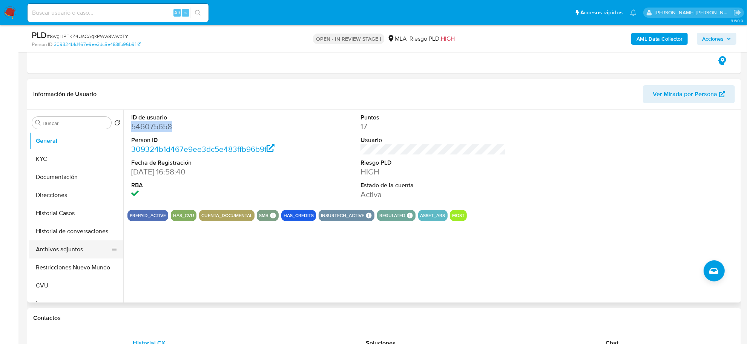
click at [54, 253] on button "Archivos adjuntos" at bounding box center [73, 250] width 88 height 18
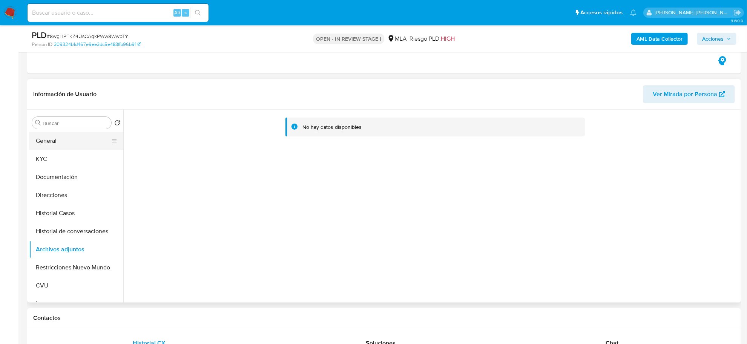
click at [78, 138] on button "General" at bounding box center [73, 141] width 88 height 18
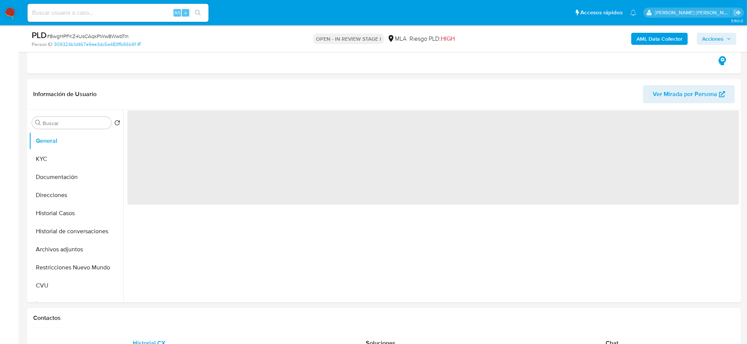
click at [89, 37] on span "# 8wgHPFKZ4UsCAqkPWw8WwbTm" at bounding box center [88, 36] width 82 height 8
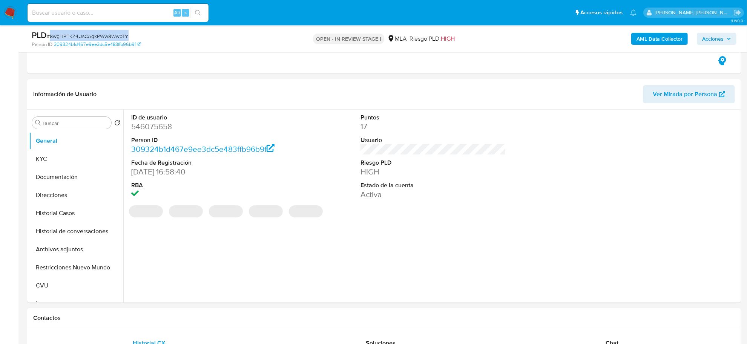
click at [89, 37] on span "# 8wgHPFKZ4UsCAqkPWw8WwbTm" at bounding box center [88, 36] width 82 height 8
copy span "8wgHPFKZ4UsCAqkPWw8WwbTm"
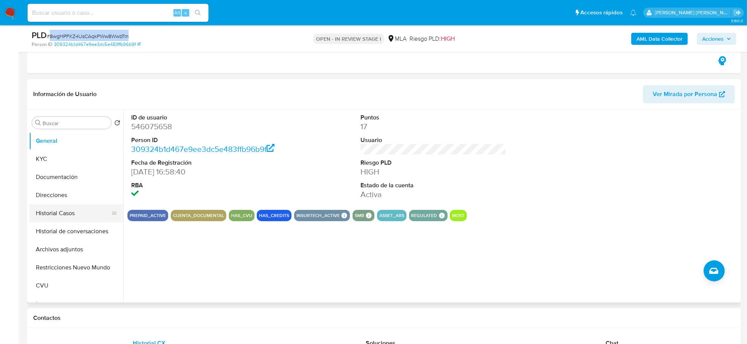
click at [67, 214] on button "Historial Casos" at bounding box center [73, 213] width 88 height 18
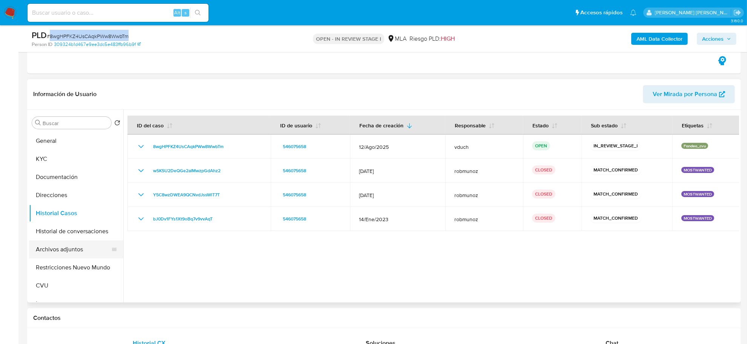
click at [60, 251] on button "Archivos adjuntos" at bounding box center [73, 250] width 88 height 18
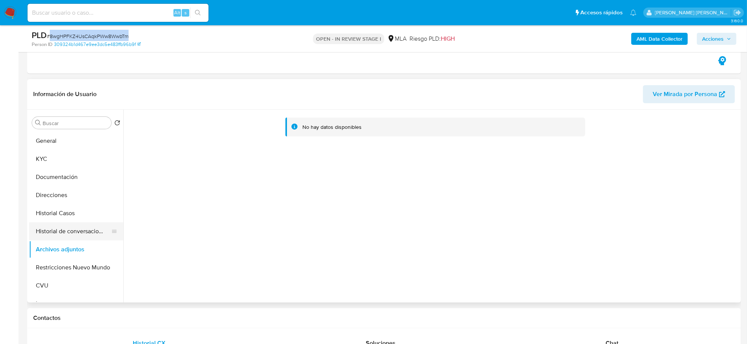
click at [63, 232] on button "Historial de conversaciones" at bounding box center [73, 232] width 88 height 18
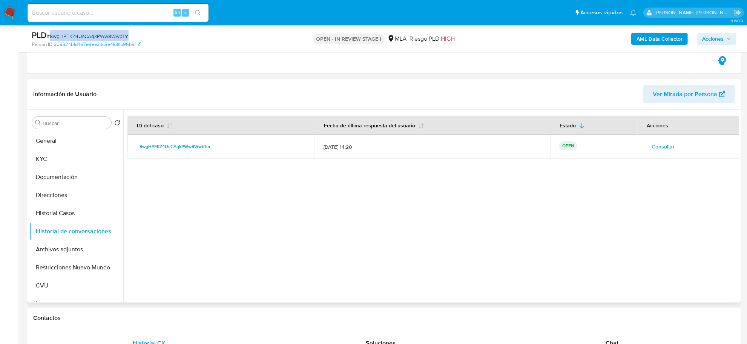
click at [661, 146] on span "Consultar" at bounding box center [663, 146] width 23 height 11
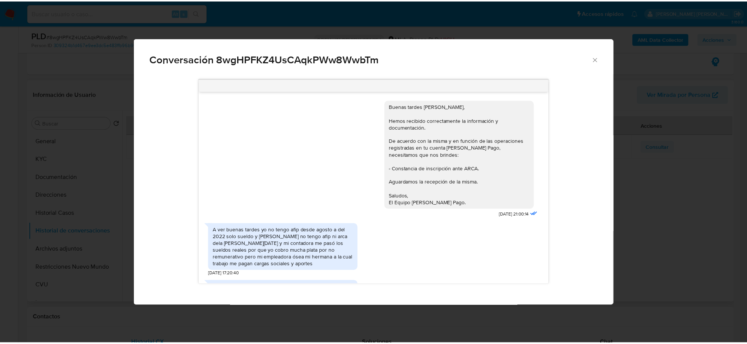
scroll to position [263, 0]
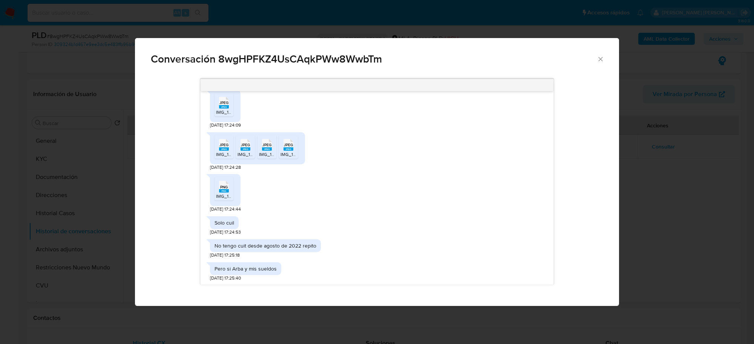
click at [602, 57] on icon "Cerrar" at bounding box center [601, 59] width 4 height 4
